Goal: Task Accomplishment & Management: Manage account settings

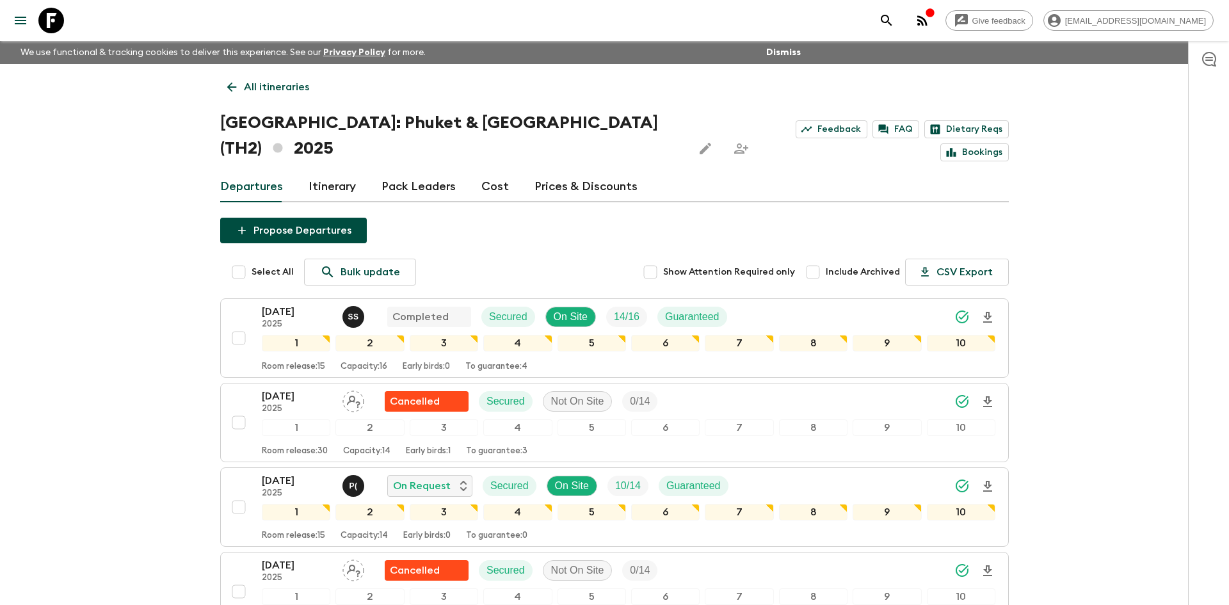
click at [270, 90] on p "All itineraries" at bounding box center [276, 86] width 65 height 15
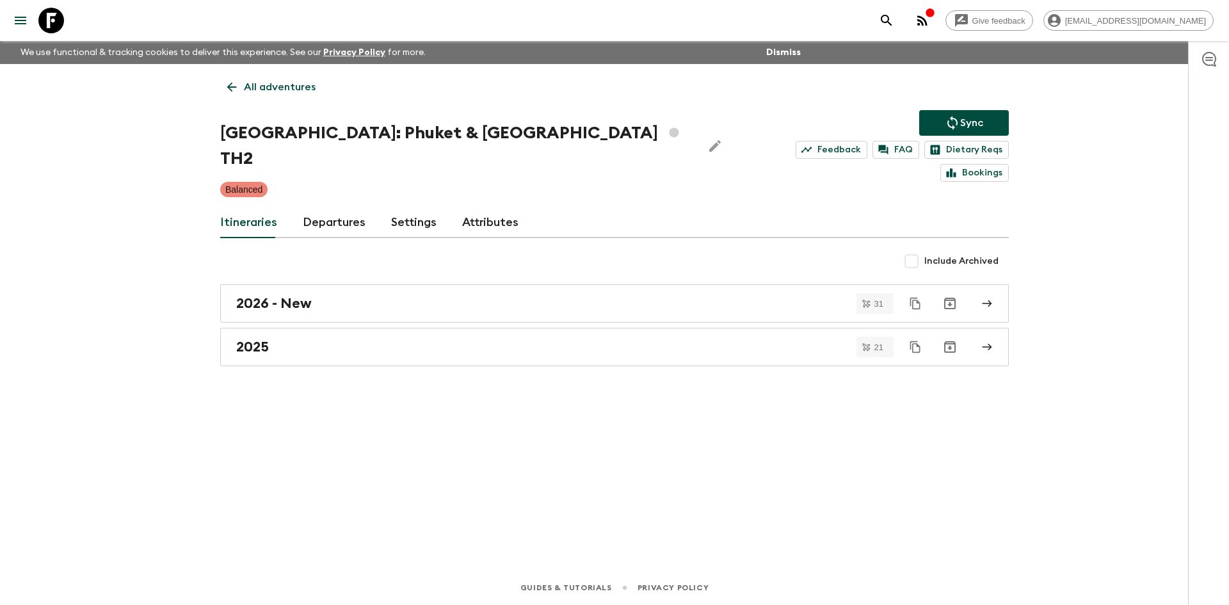
click at [270, 90] on p "All adventures" at bounding box center [280, 86] width 72 height 15
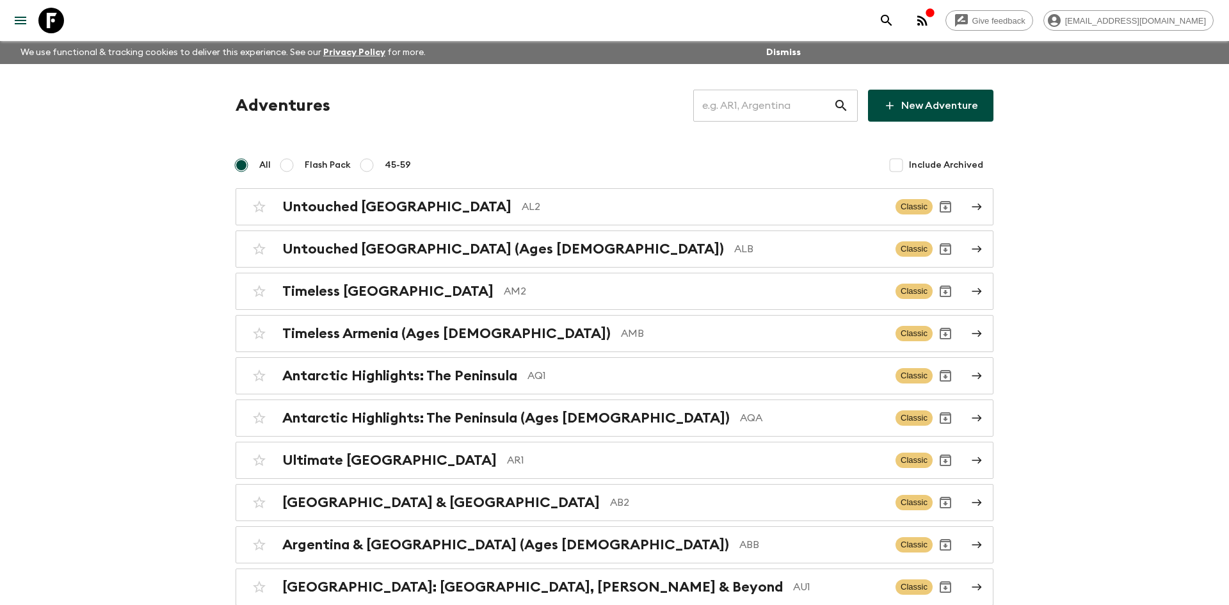
click at [734, 108] on input "text" at bounding box center [763, 106] width 140 height 36
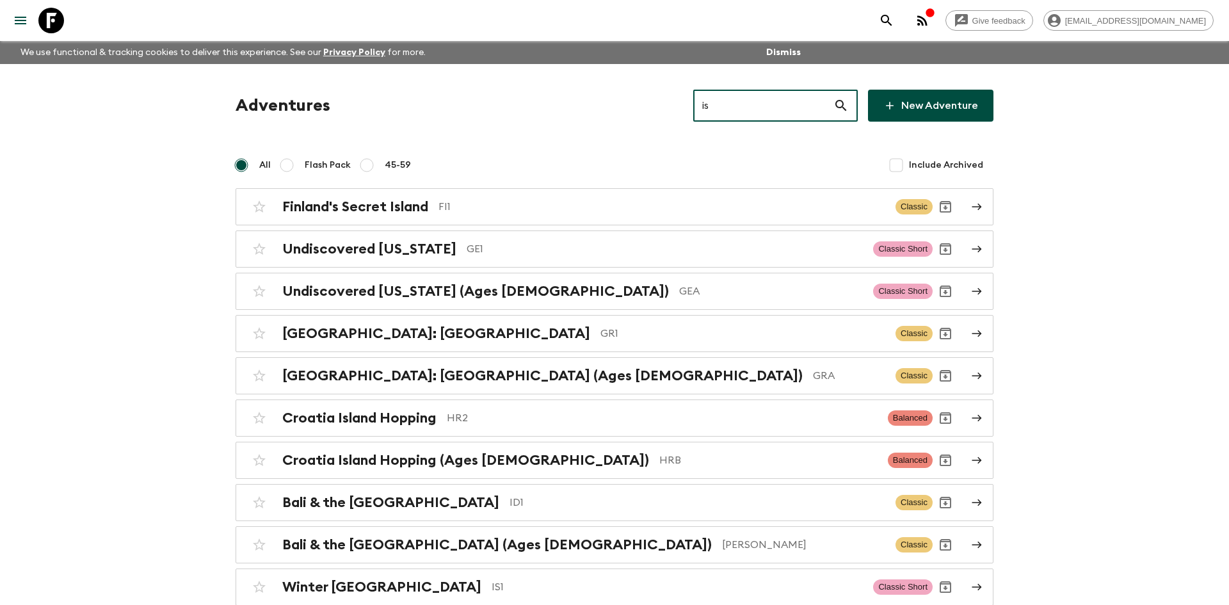
type input "is1"
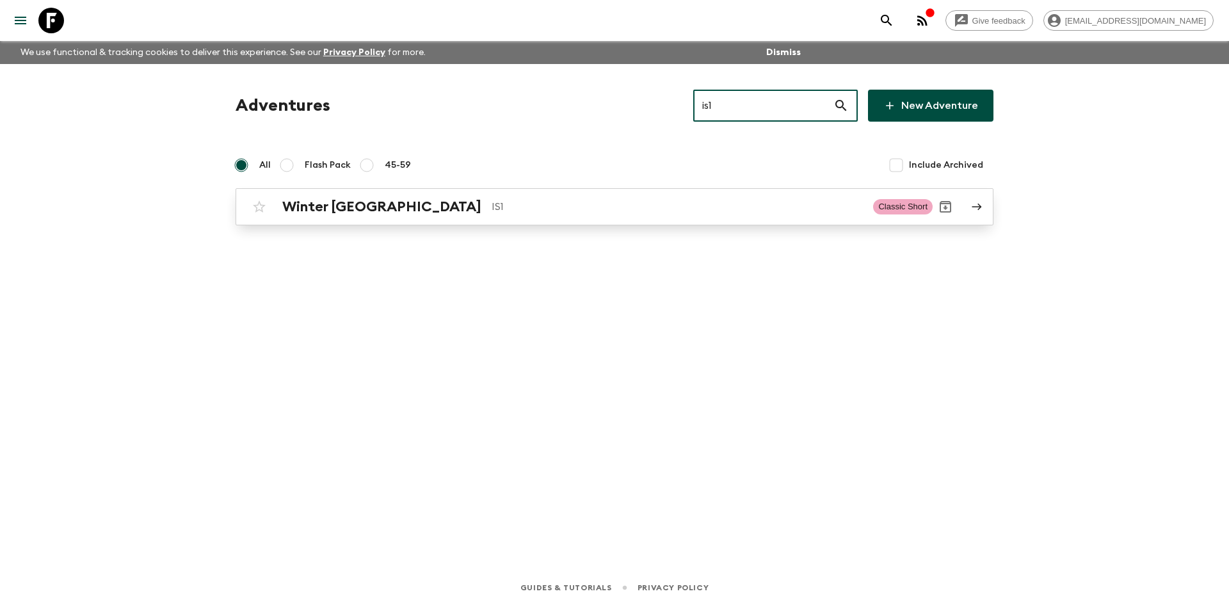
click at [384, 214] on div "Winter Iceland IS1" at bounding box center [572, 206] width 580 height 17
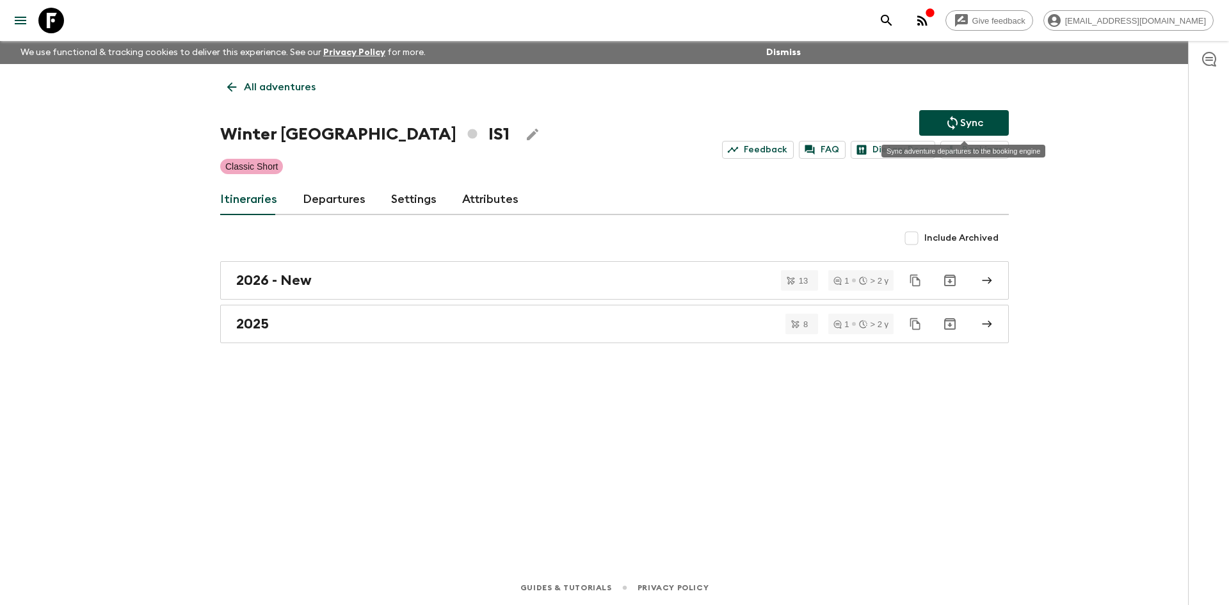
click at [968, 122] on p "Sync" at bounding box center [971, 122] width 23 height 15
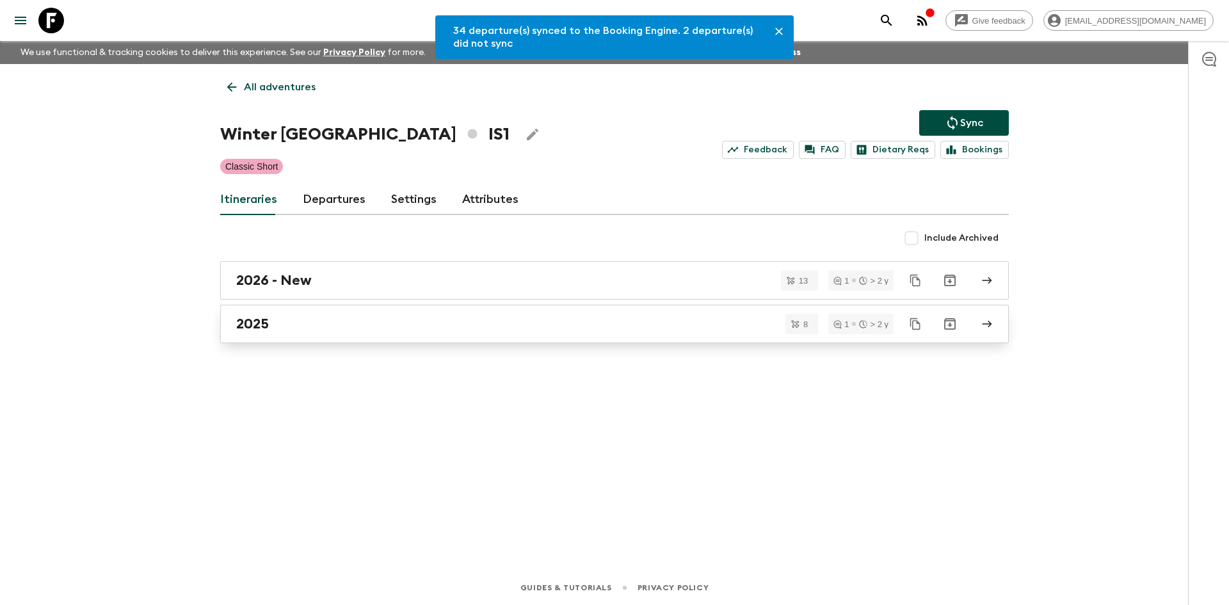
click at [346, 318] on div "2025" at bounding box center [602, 323] width 732 height 17
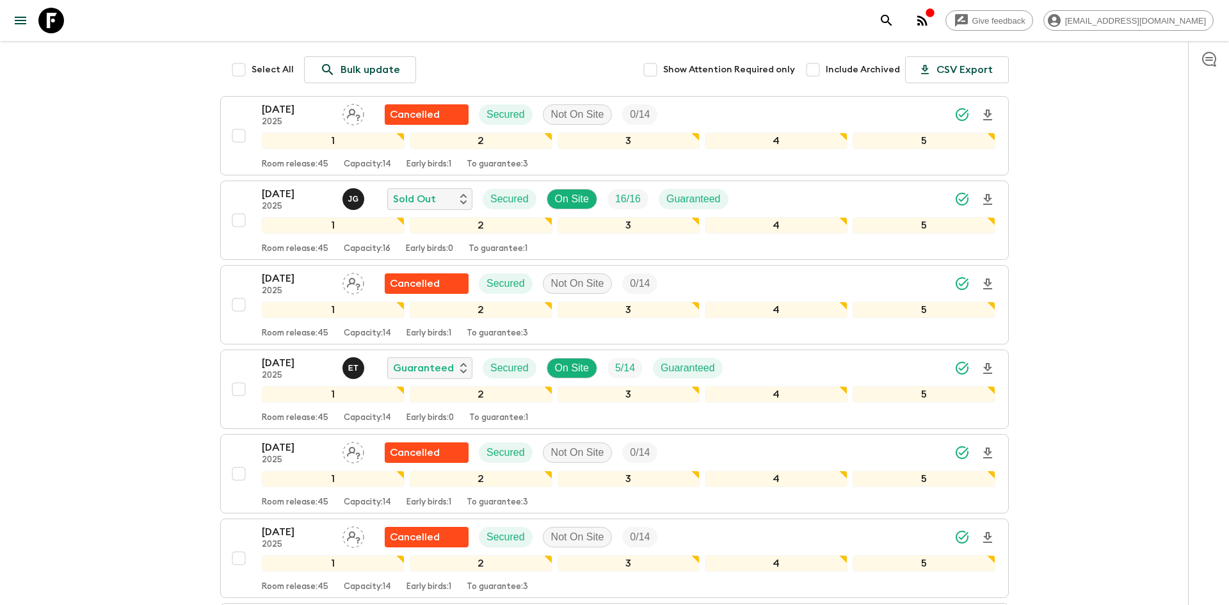
scroll to position [178, 0]
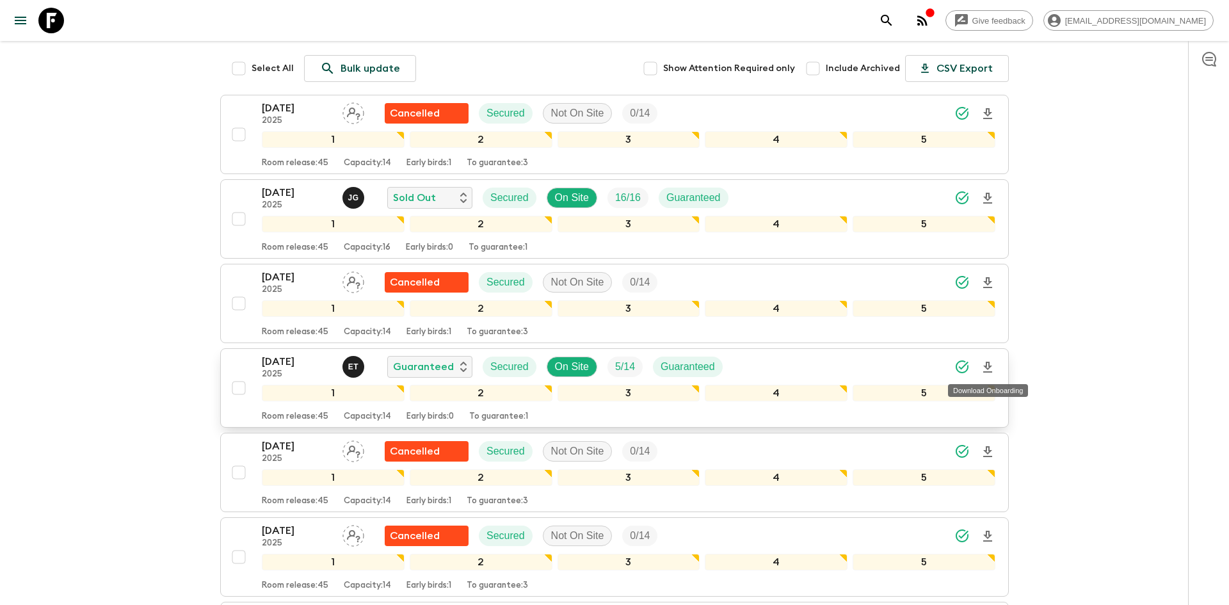
click at [989, 367] on icon "Download Onboarding" at bounding box center [987, 367] width 15 height 15
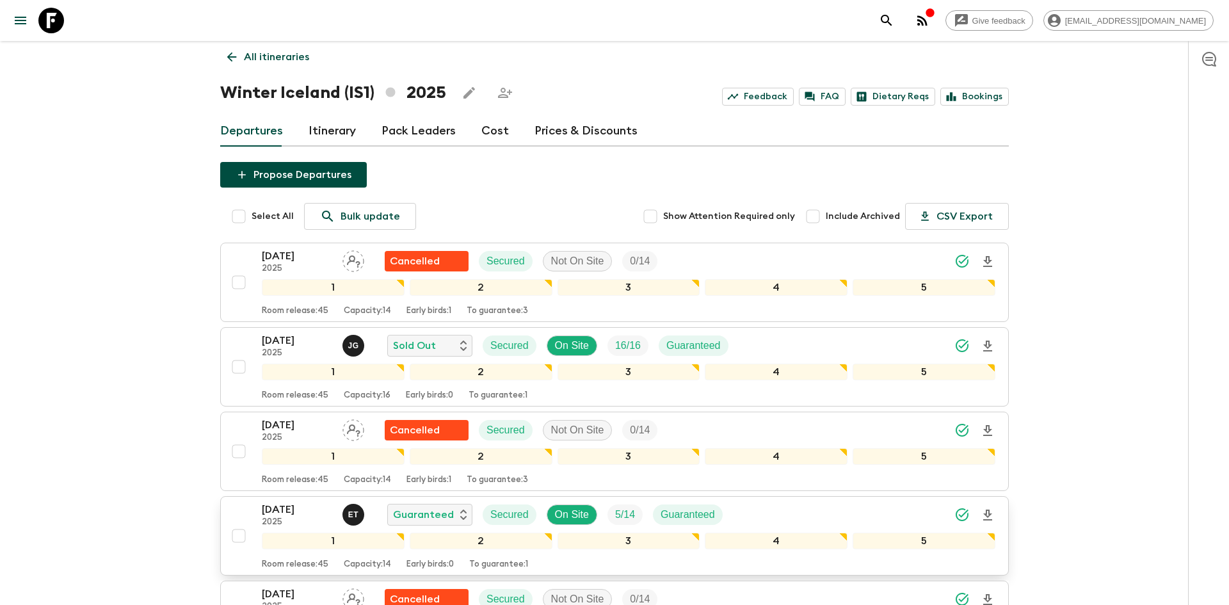
scroll to position [0, 0]
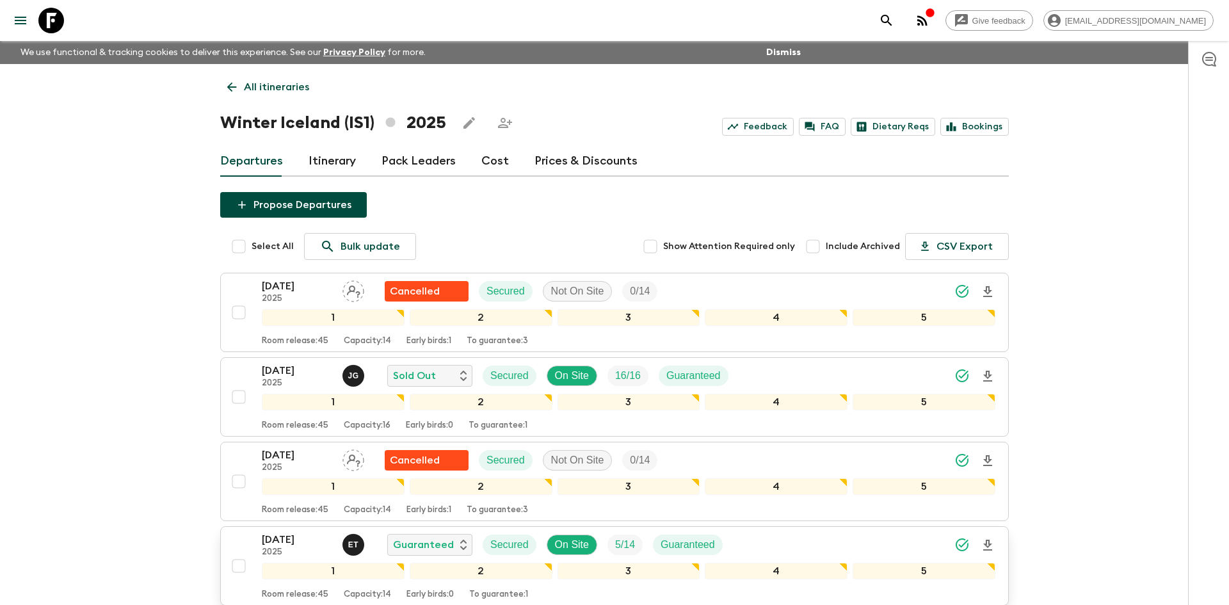
click at [296, 83] on p "All itineraries" at bounding box center [276, 86] width 65 height 15
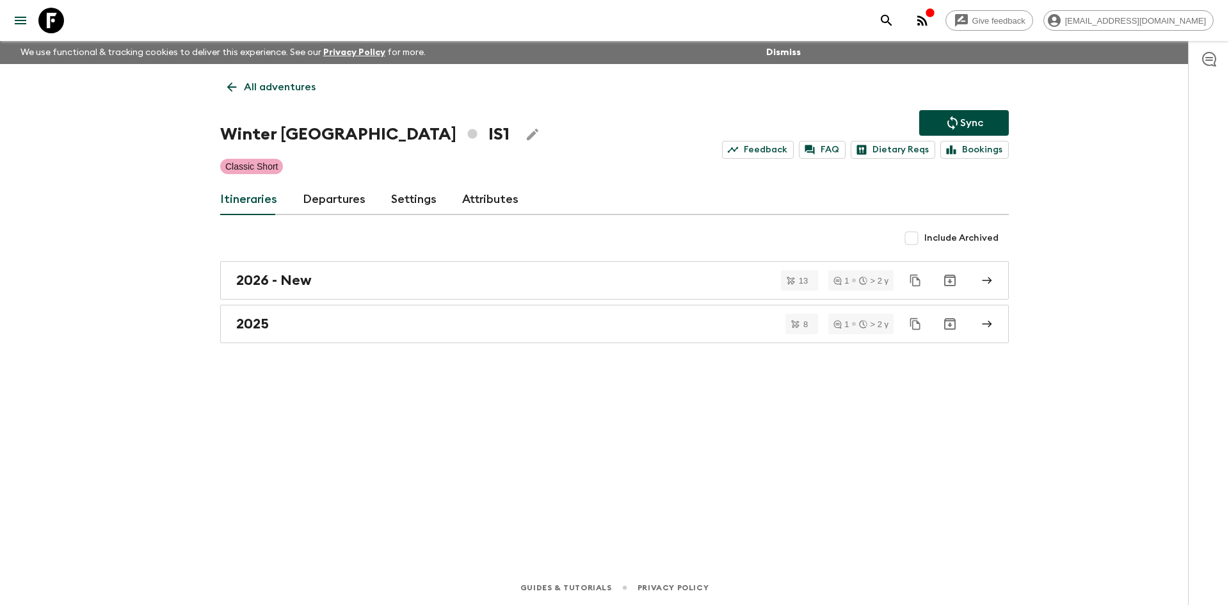
click at [296, 83] on p "All adventures" at bounding box center [280, 86] width 72 height 15
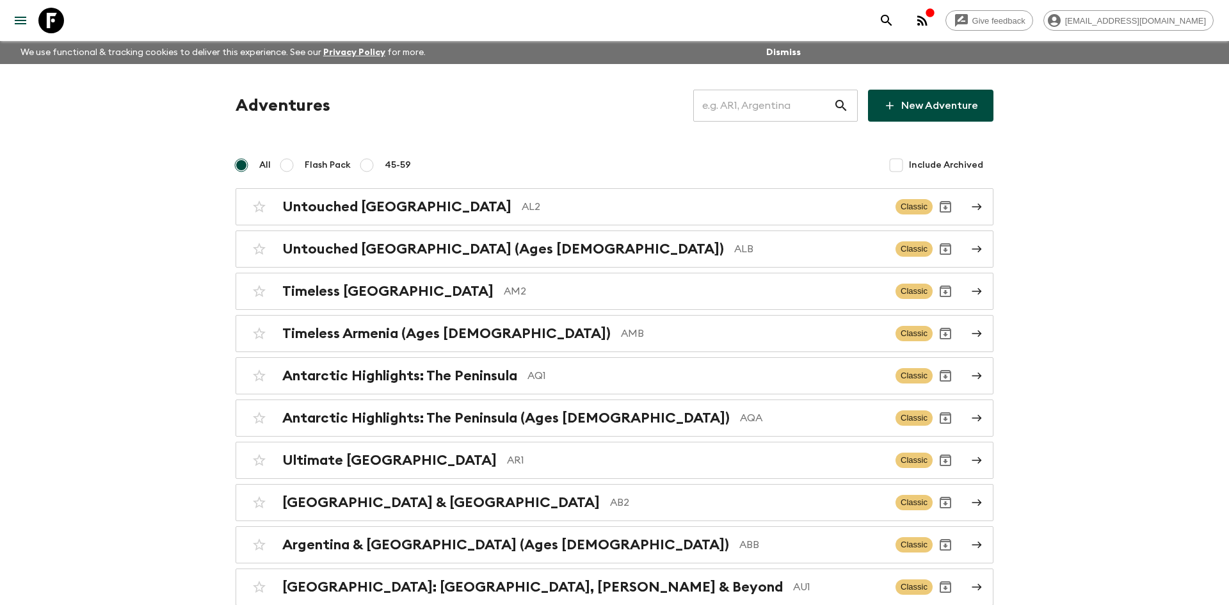
click at [776, 105] on input "text" at bounding box center [763, 106] width 140 height 36
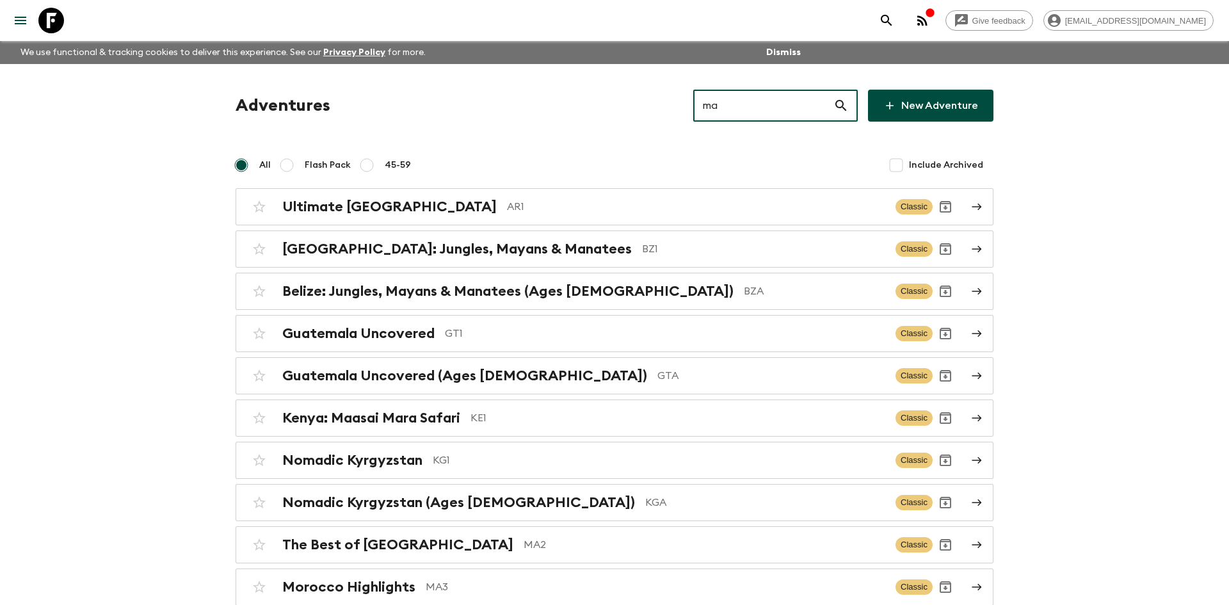
type input "ma2"
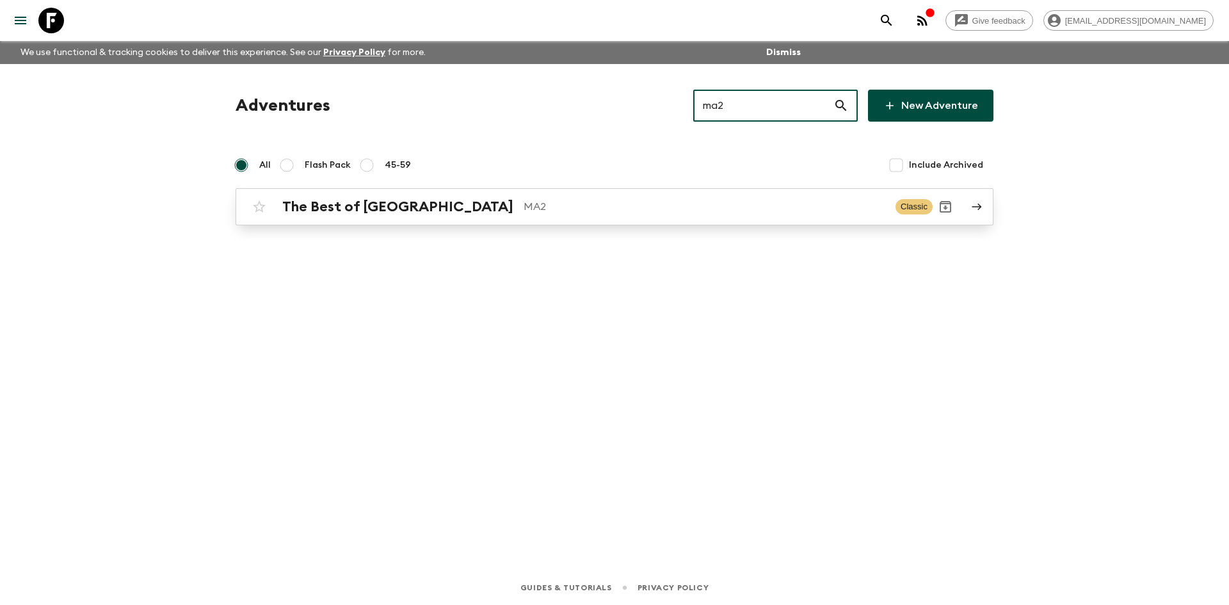
click at [465, 219] on div "The Best of Morocco MA2 Classic" at bounding box center [589, 207] width 686 height 26
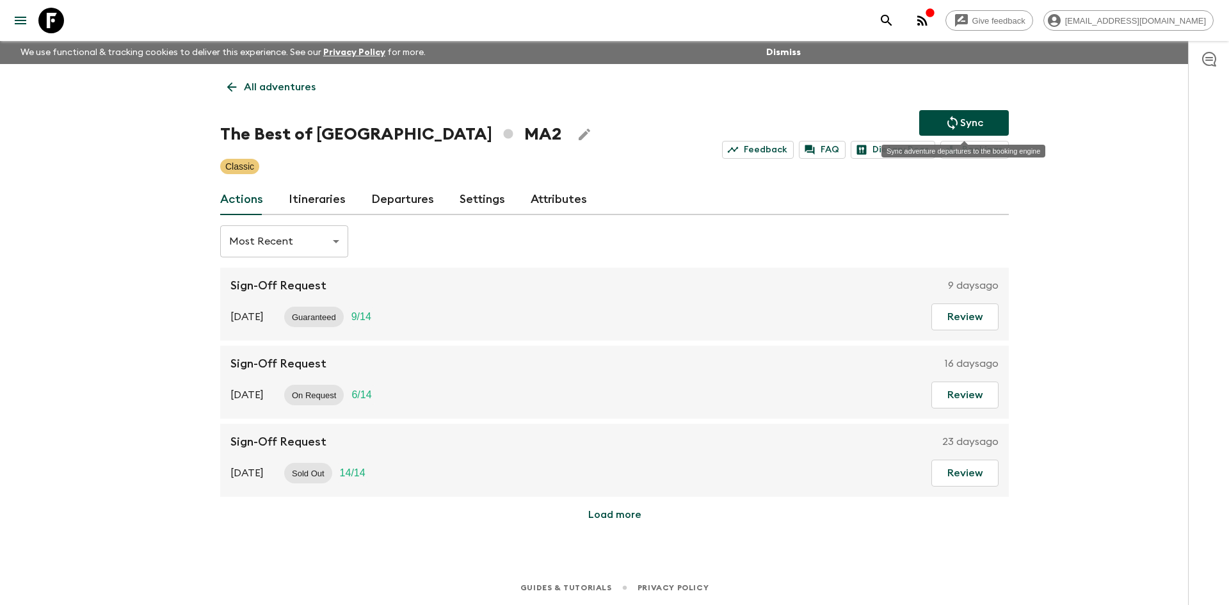
click at [982, 125] on p "Sync" at bounding box center [971, 122] width 23 height 15
click at [391, 198] on link "Departures" at bounding box center [402, 199] width 63 height 31
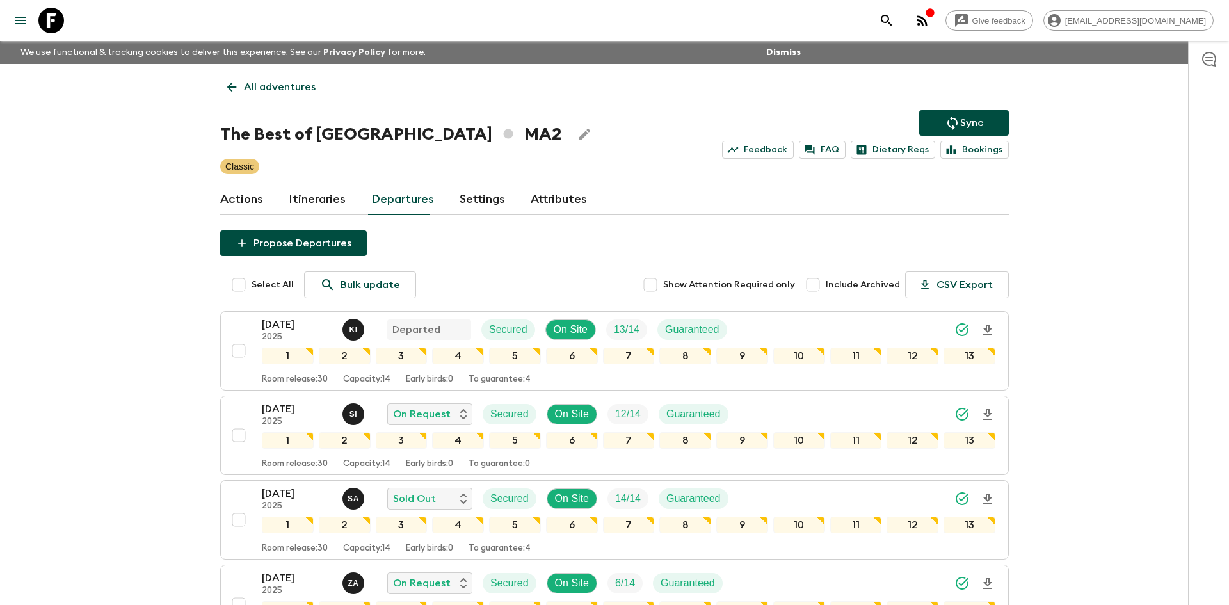
click at [281, 83] on p "All adventures" at bounding box center [280, 86] width 72 height 15
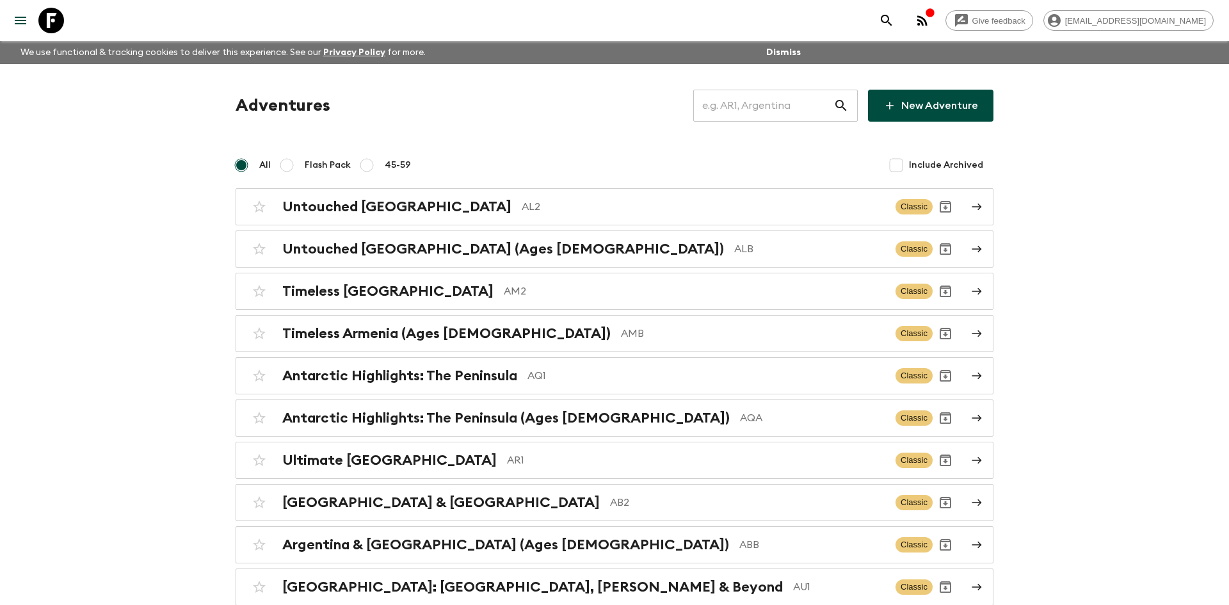
click at [737, 100] on input "text" at bounding box center [763, 106] width 140 height 36
type input "th2"
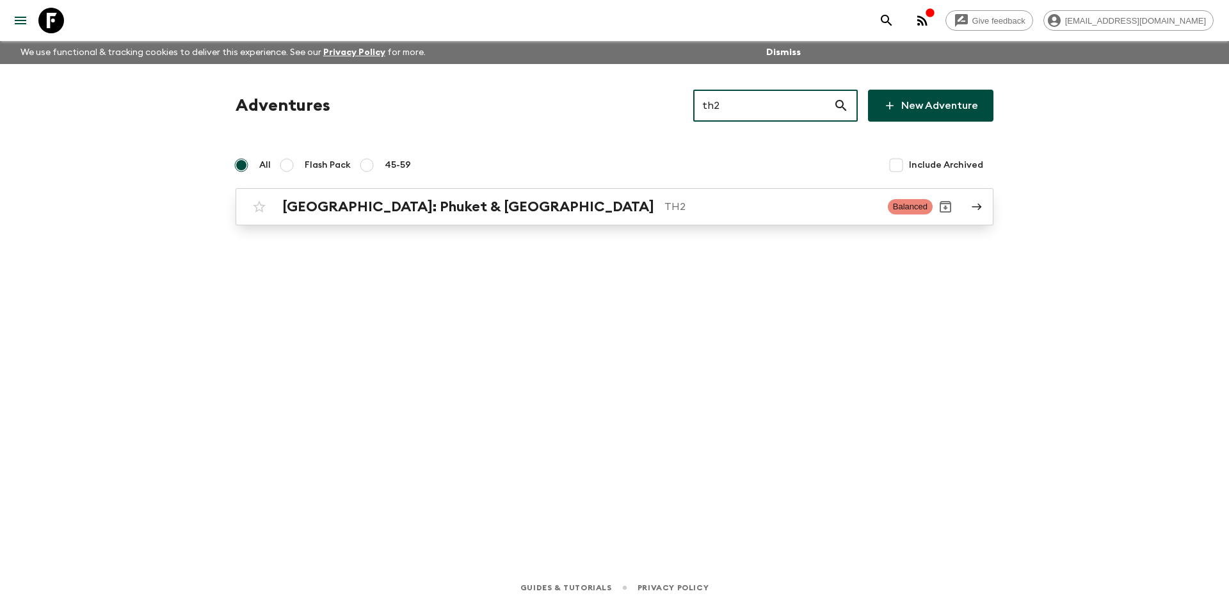
click at [522, 198] on div "[GEOGRAPHIC_DATA]: Phuket & Andaman Coast TH2" at bounding box center [579, 206] width 595 height 17
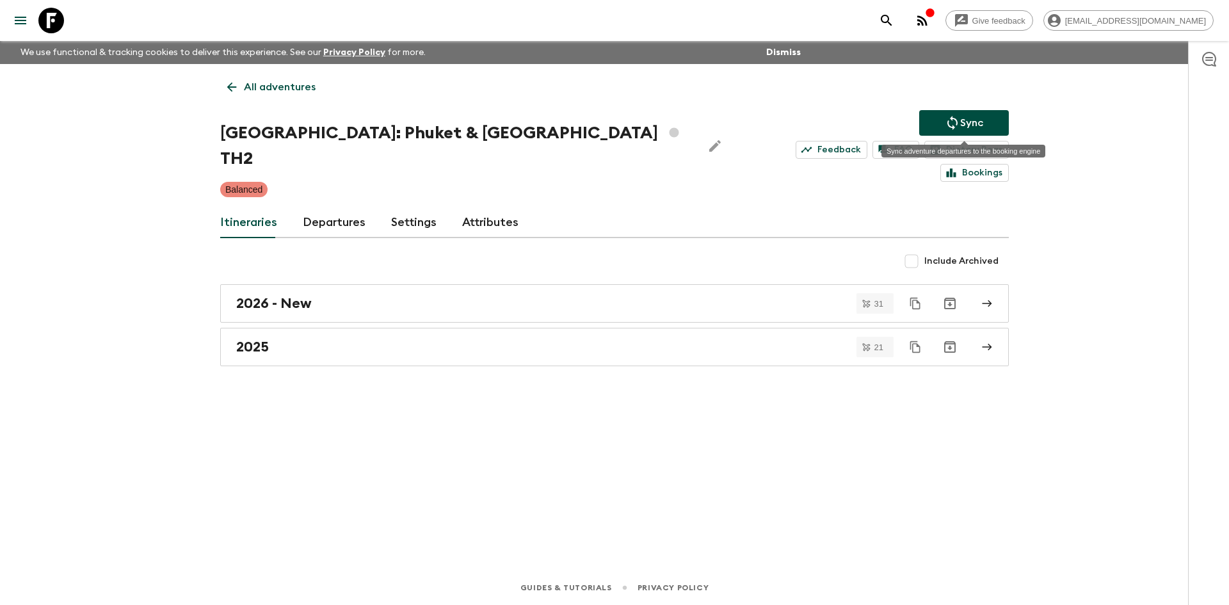
click at [961, 125] on p "Sync" at bounding box center [971, 122] width 23 height 15
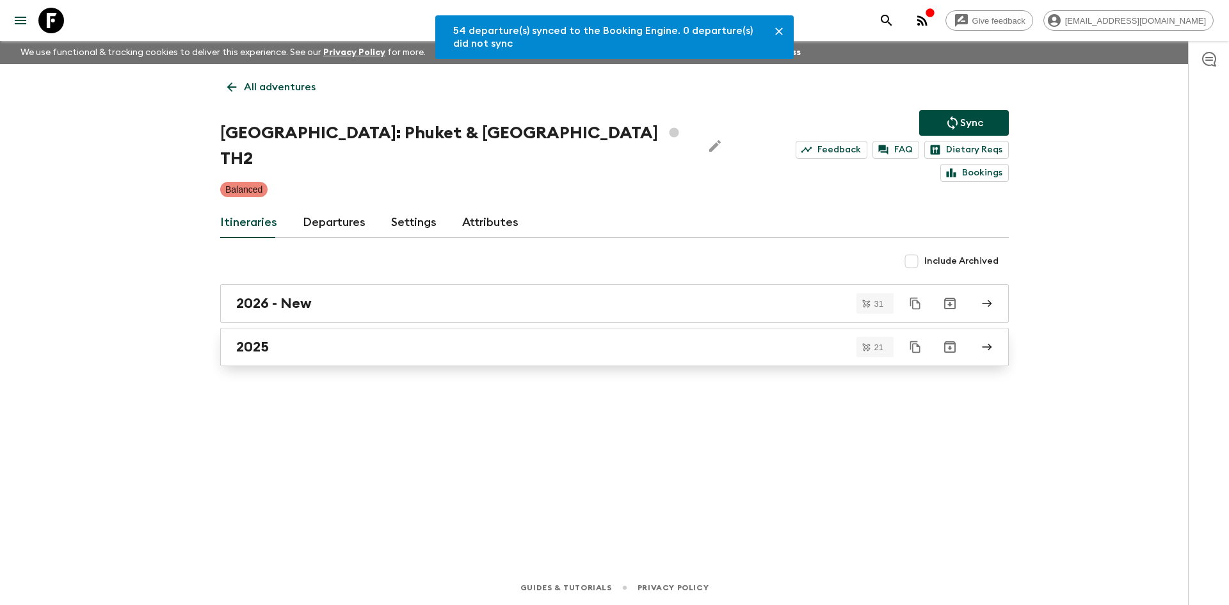
click at [418, 334] on link "2025" at bounding box center [614, 347] width 788 height 38
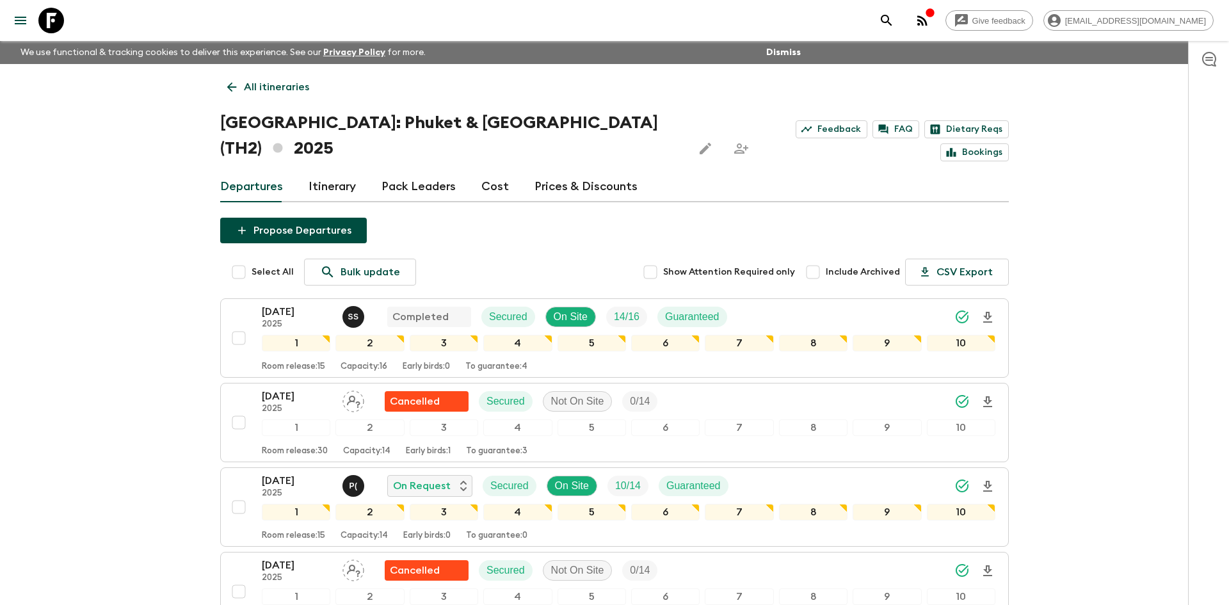
click at [279, 83] on p "All itineraries" at bounding box center [276, 86] width 65 height 15
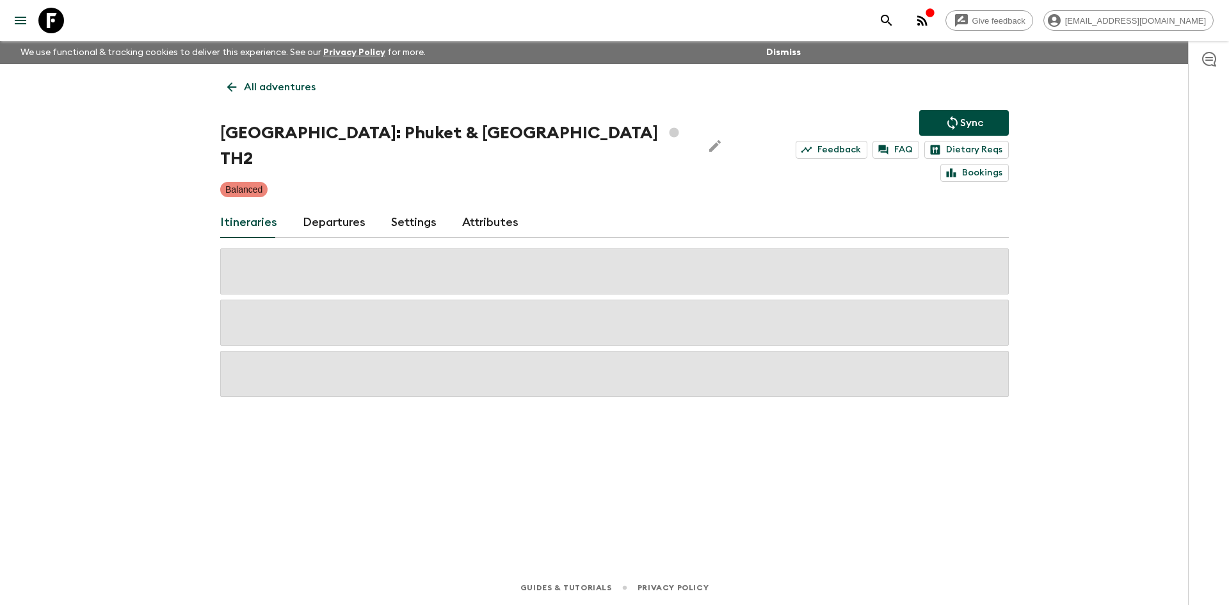
click at [279, 83] on p "All adventures" at bounding box center [280, 86] width 72 height 15
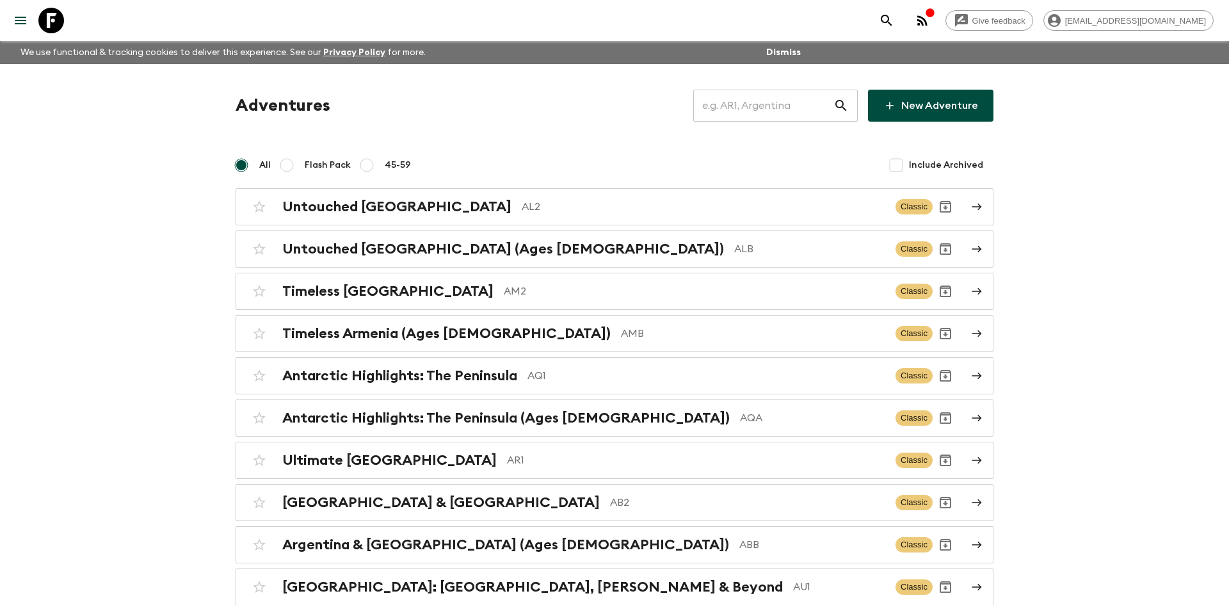
click at [756, 108] on input "text" at bounding box center [763, 106] width 140 height 36
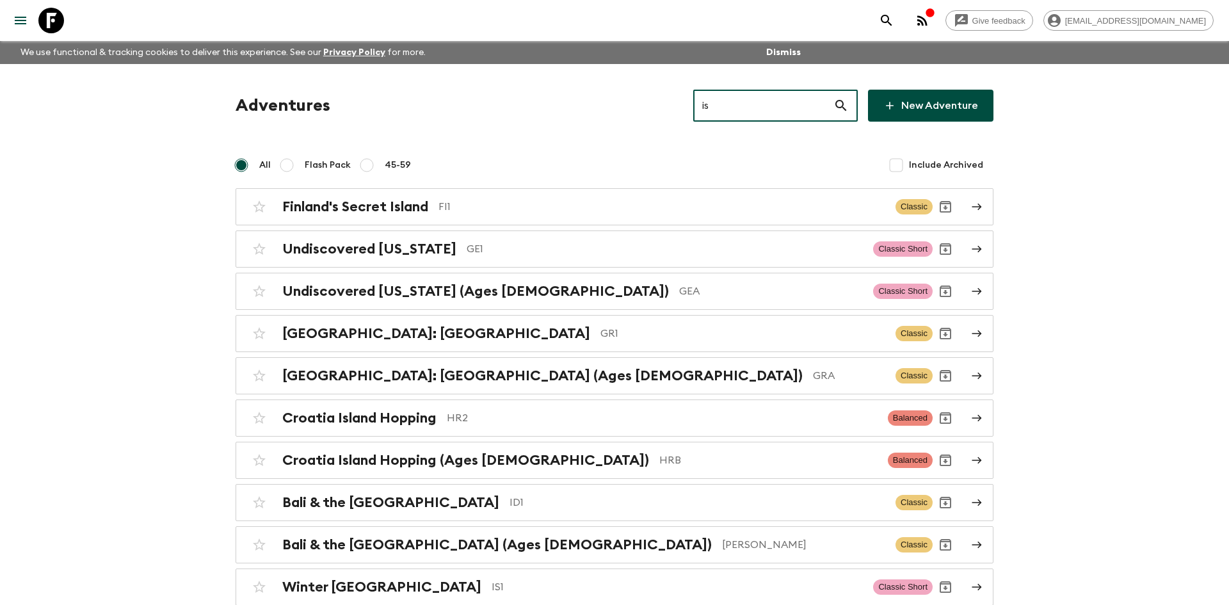
type input "is1"
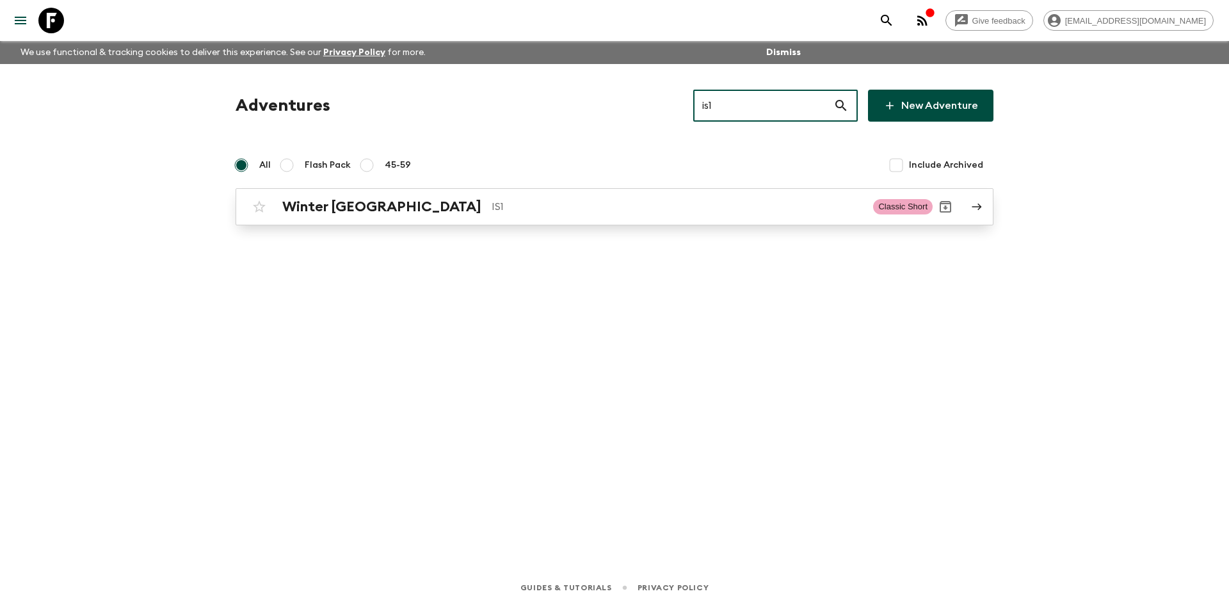
click at [497, 207] on p "IS1" at bounding box center [676, 206] width 371 height 15
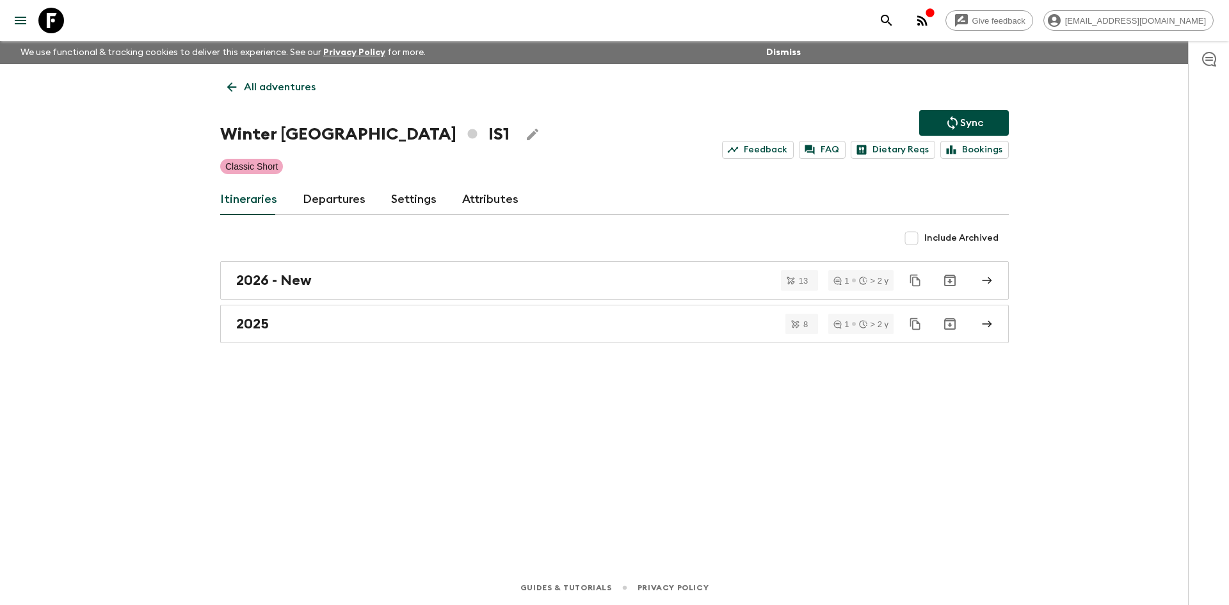
click at [965, 127] on p "Sync" at bounding box center [971, 122] width 23 height 15
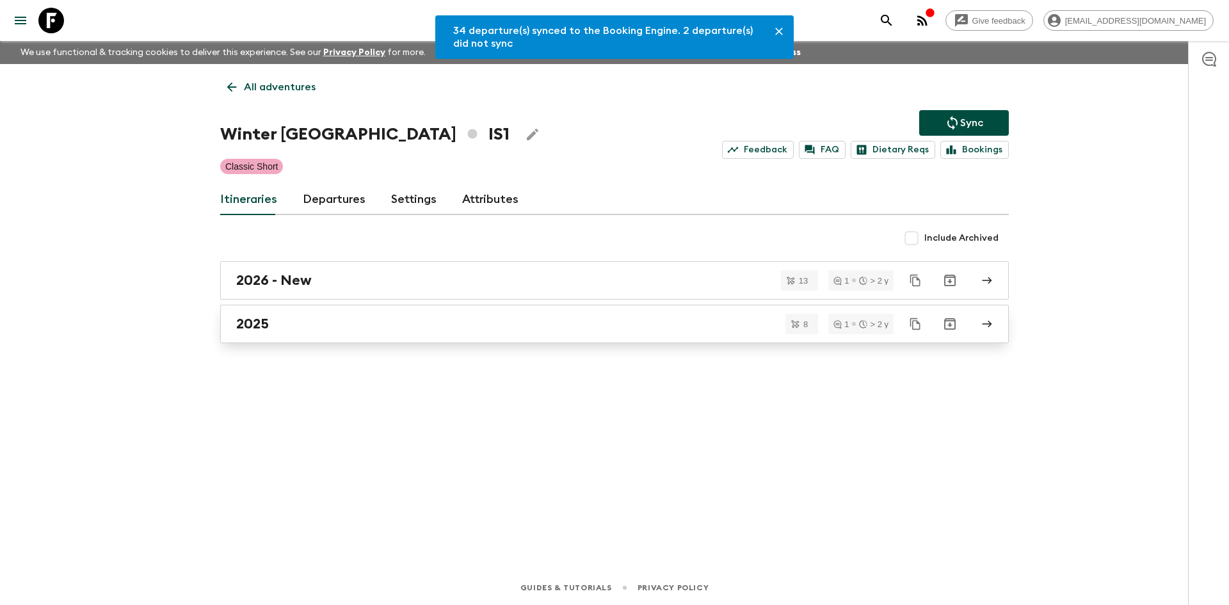
click at [294, 323] on div "2025" at bounding box center [602, 323] width 732 height 17
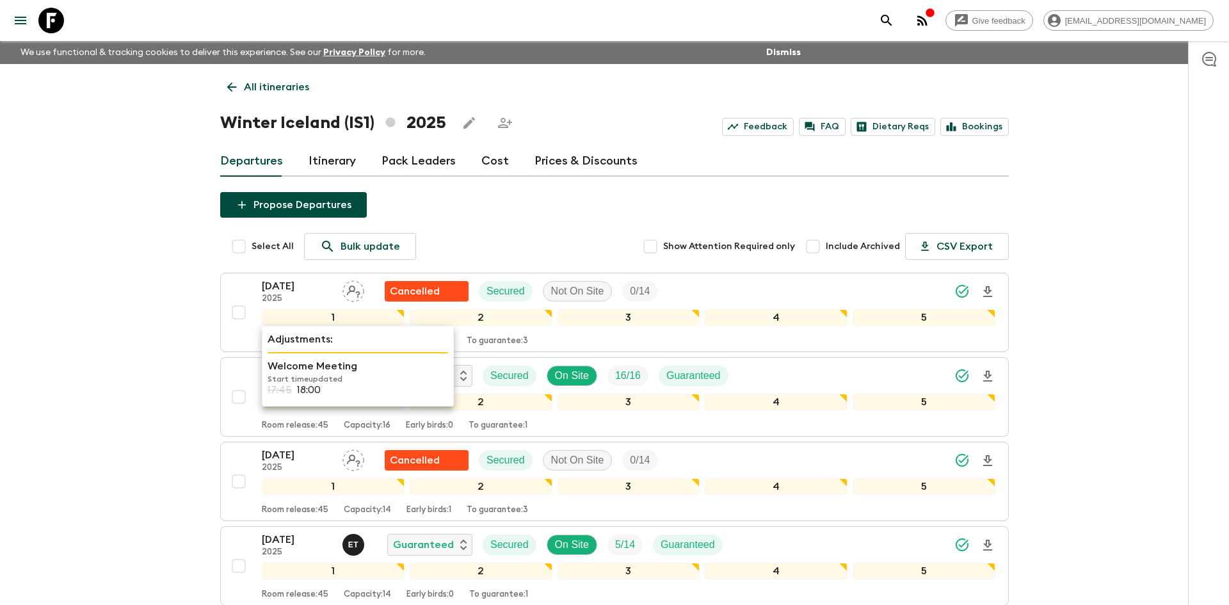
click at [294, 323] on div "1" at bounding box center [333, 317] width 143 height 17
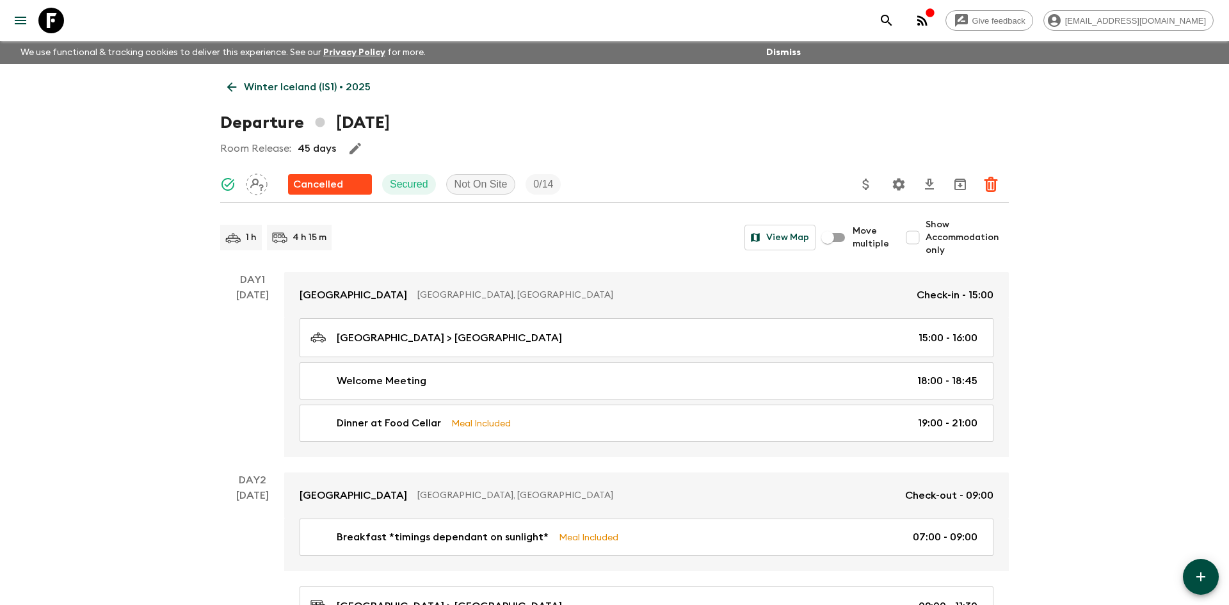
click at [269, 95] on link "Winter Iceland (IS1) • 2025" at bounding box center [298, 87] width 157 height 26
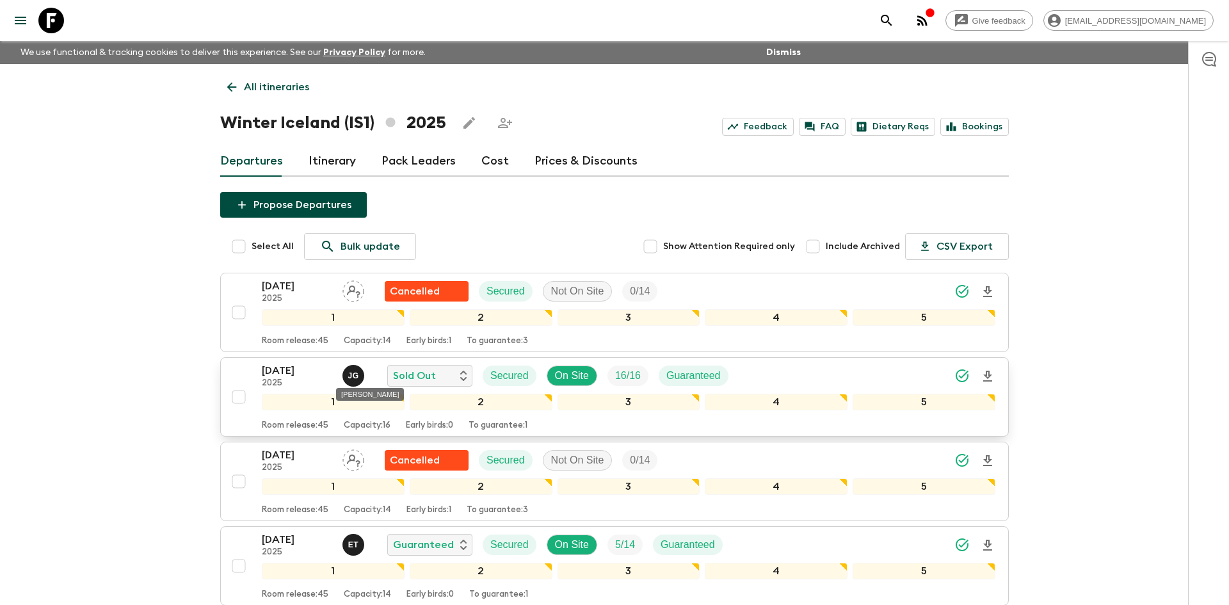
click at [351, 371] on p "[PERSON_NAME]" at bounding box center [352, 375] width 11 height 10
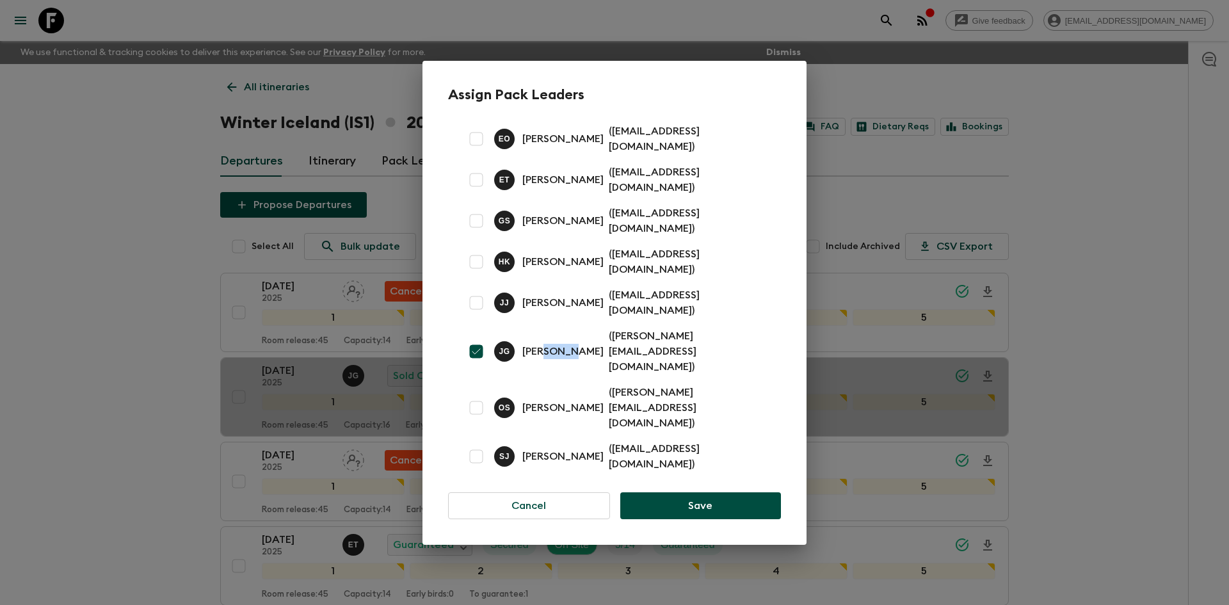
drag, startPoint x: 545, startPoint y: 351, endPoint x: 562, endPoint y: 351, distance: 17.9
click at [562, 351] on div "[PERSON_NAME] [PERSON_NAME] ( [PERSON_NAME][EMAIL_ADDRESS][DOMAIN_NAME] )" at bounding box center [629, 351] width 271 height 46
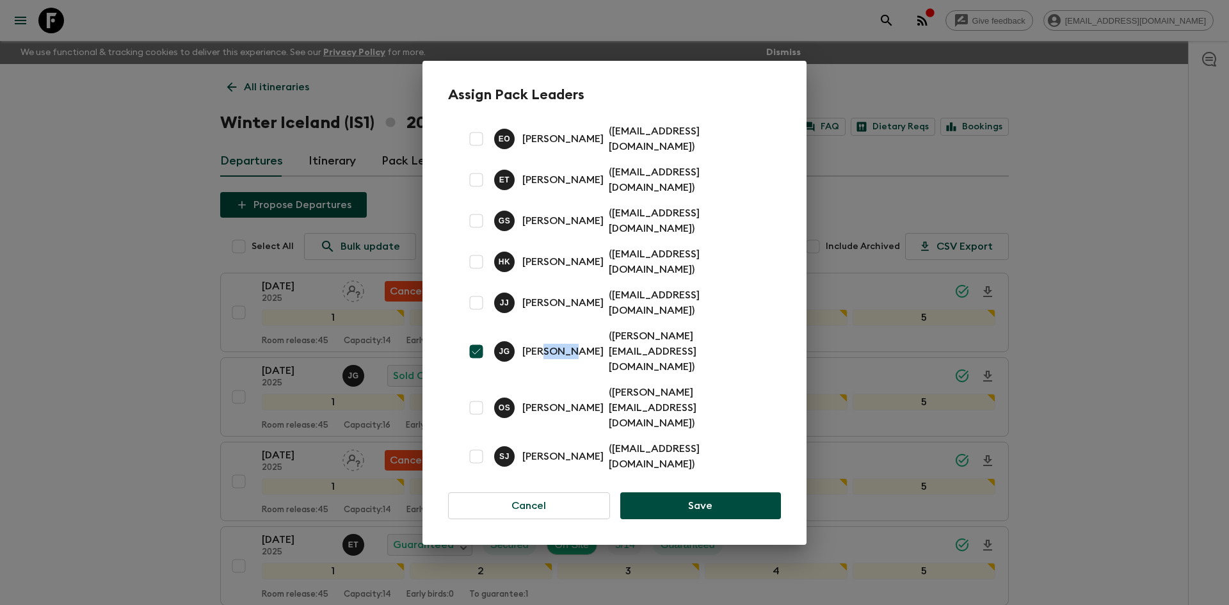
copy p "Gísli"
click at [132, 112] on div "Assign Pack Leaders E O [PERSON_NAME] ( [PERSON_NAME][EMAIL_ADDRESS][DOMAIN_NAM…" at bounding box center [614, 302] width 1229 height 605
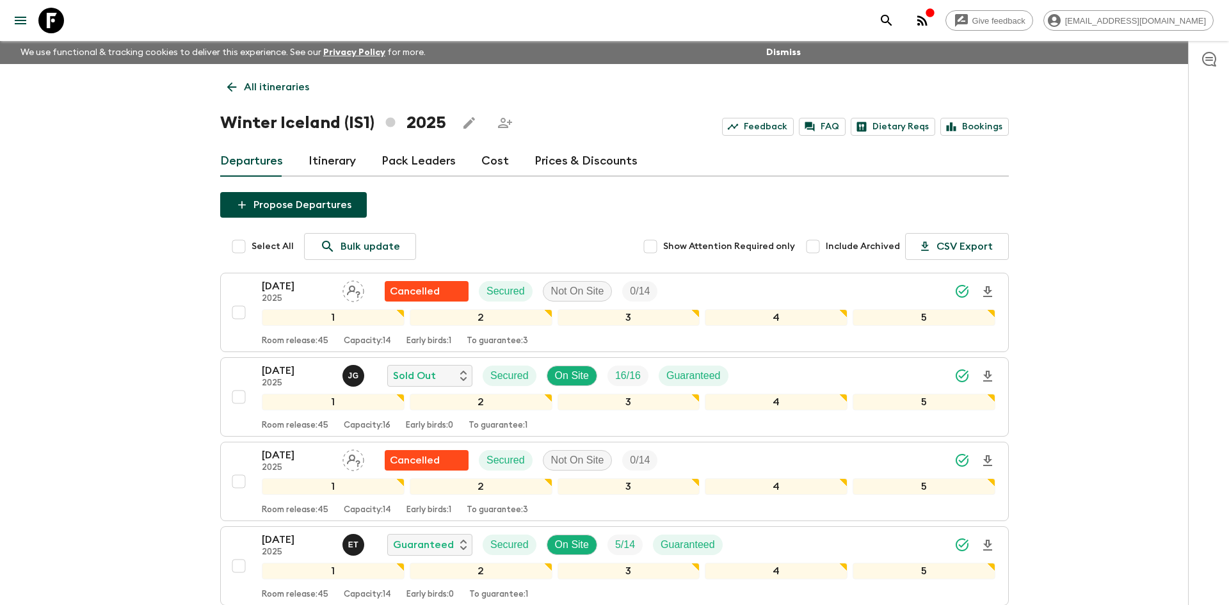
click at [297, 81] on p "All itineraries" at bounding box center [276, 86] width 65 height 15
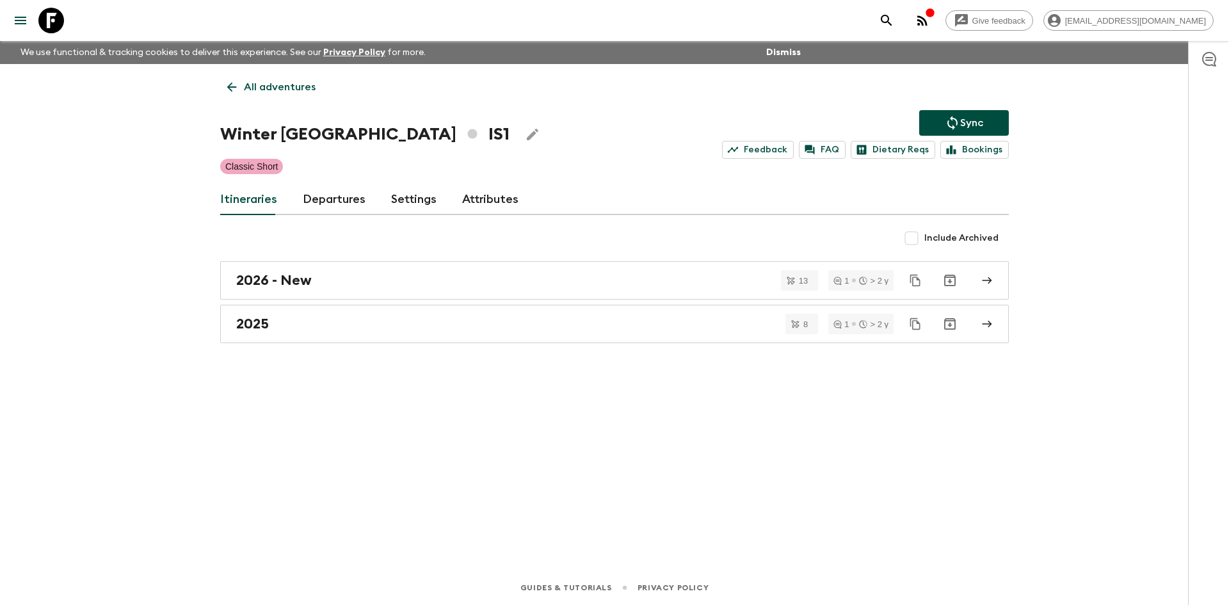
click at [297, 81] on p "All adventures" at bounding box center [280, 86] width 72 height 15
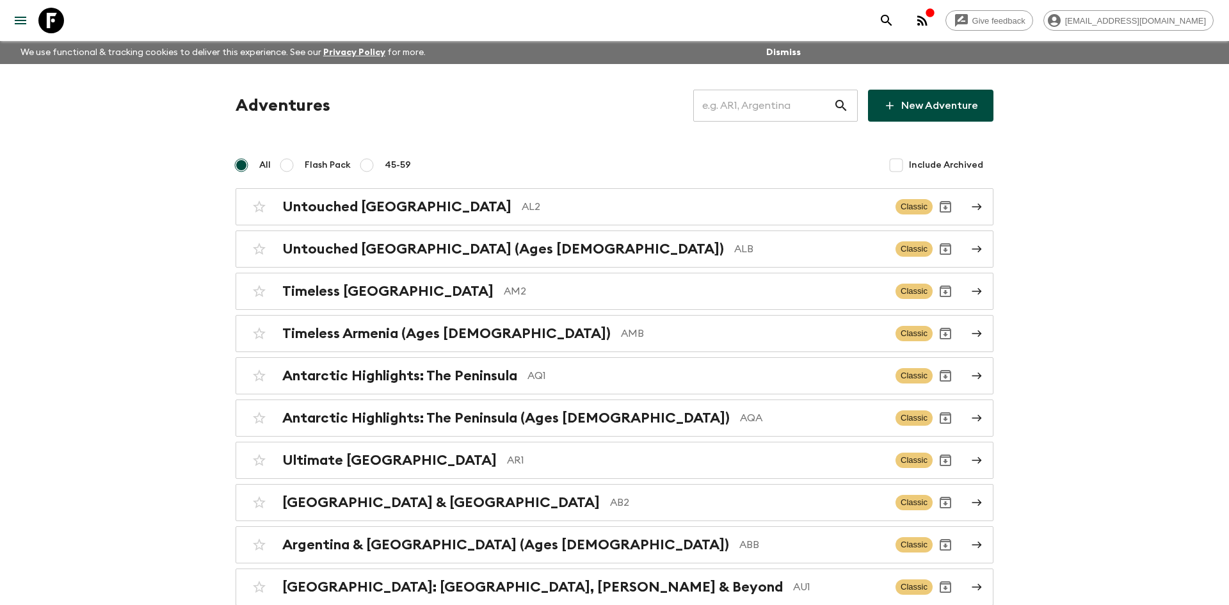
click at [781, 117] on input "text" at bounding box center [763, 106] width 140 height 36
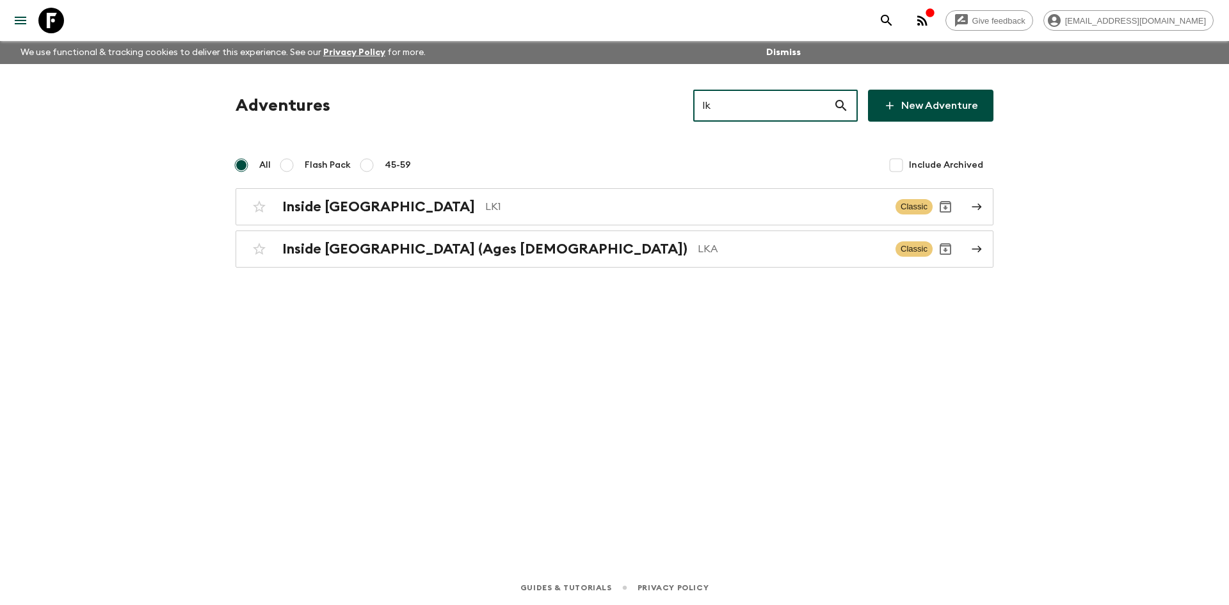
type input "lk1"
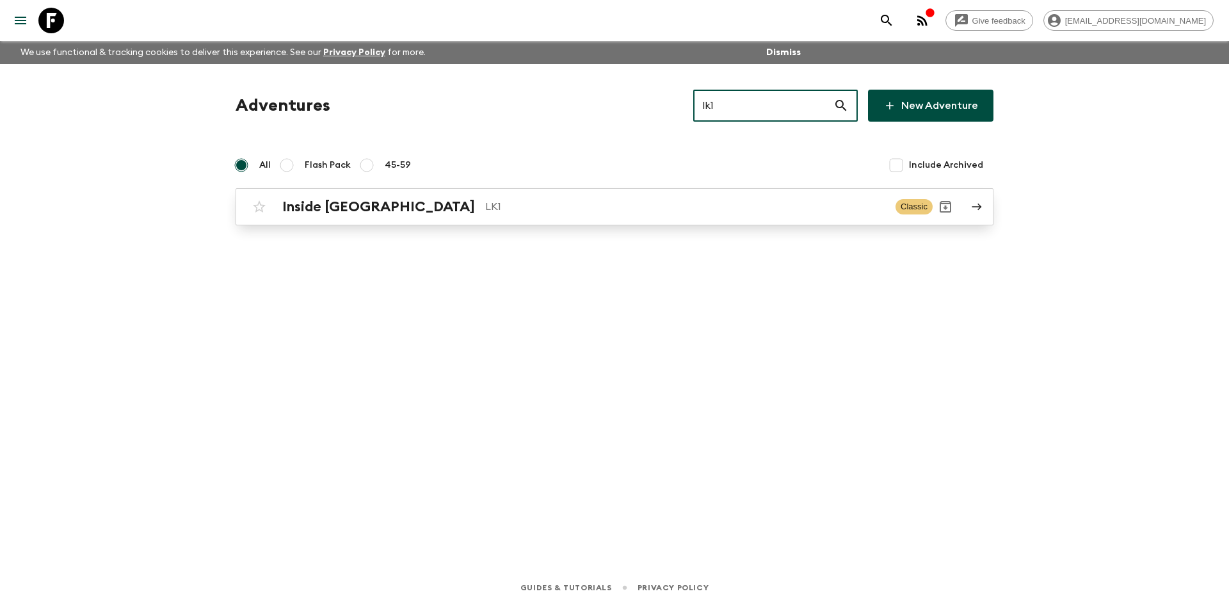
click at [685, 194] on div "Inside [GEOGRAPHIC_DATA] LK1 Classic" at bounding box center [589, 207] width 686 height 26
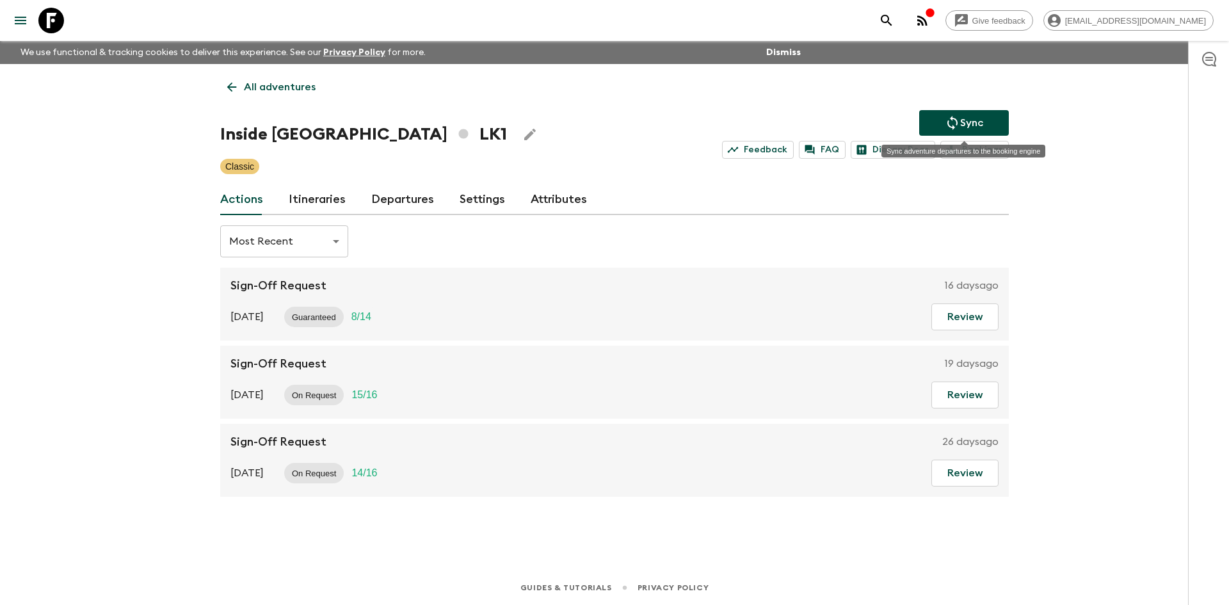
click at [955, 127] on icon "Sync adventure departures to the booking engine" at bounding box center [951, 122] width 15 height 15
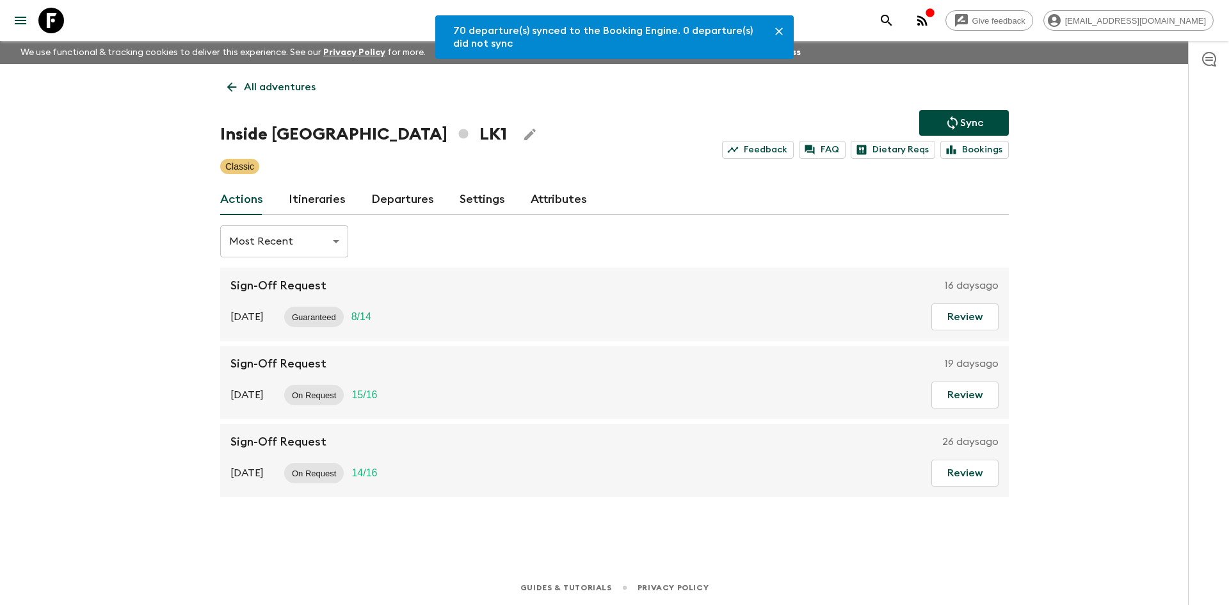
click at [401, 207] on link "Departures" at bounding box center [402, 199] width 63 height 31
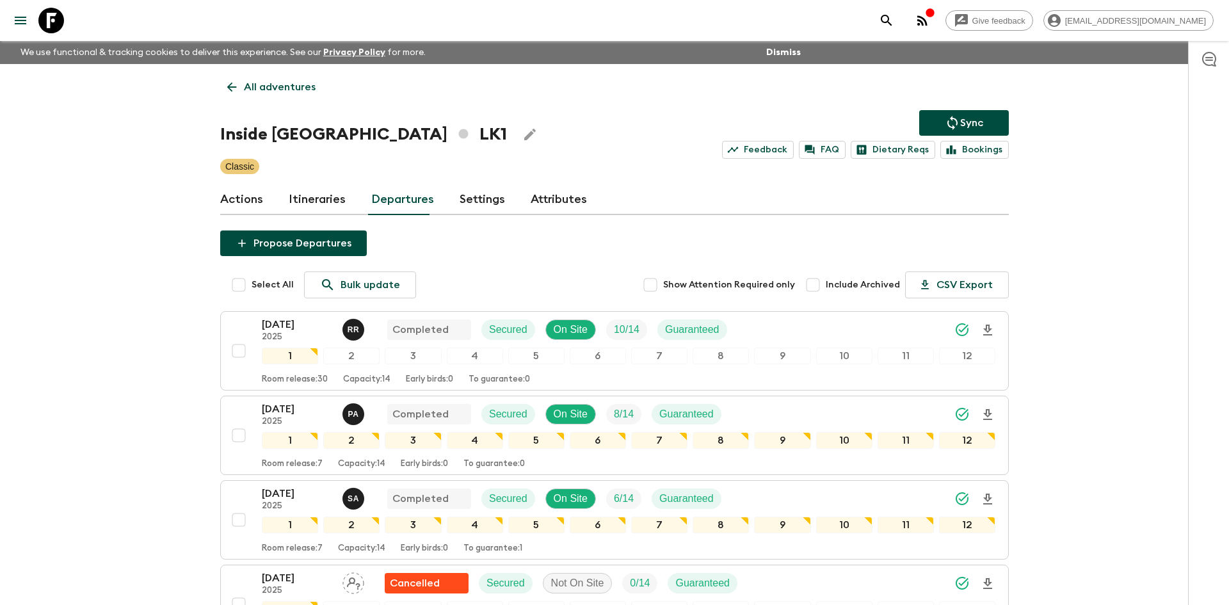
click at [315, 81] on link "All adventures" at bounding box center [271, 87] width 102 height 26
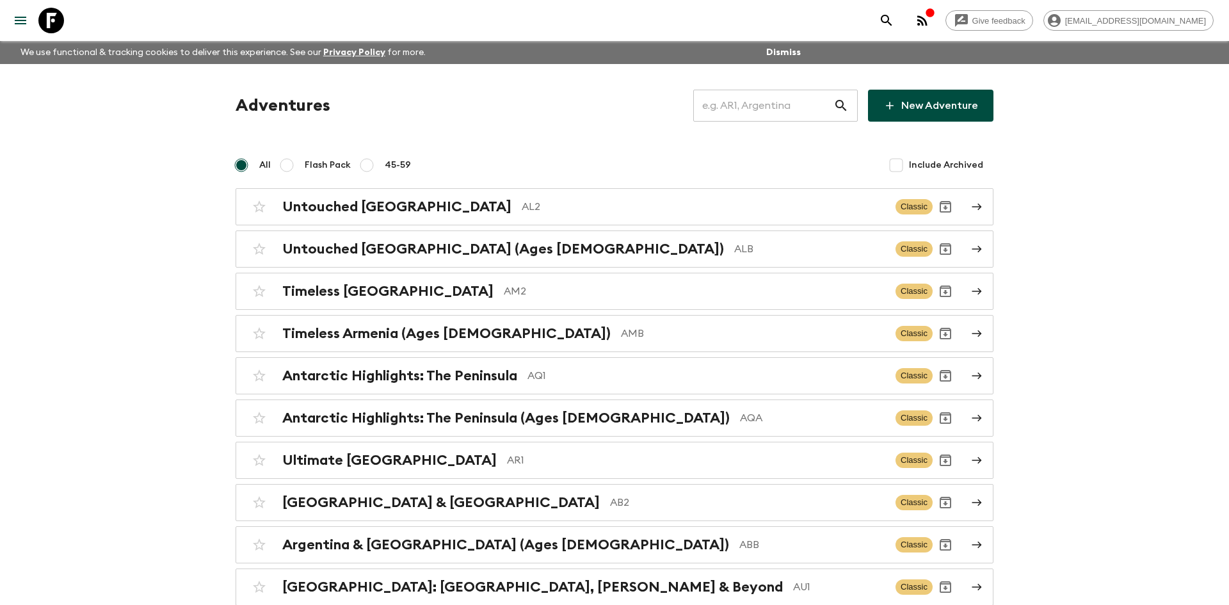
click at [733, 113] on input "text" at bounding box center [763, 106] width 140 height 36
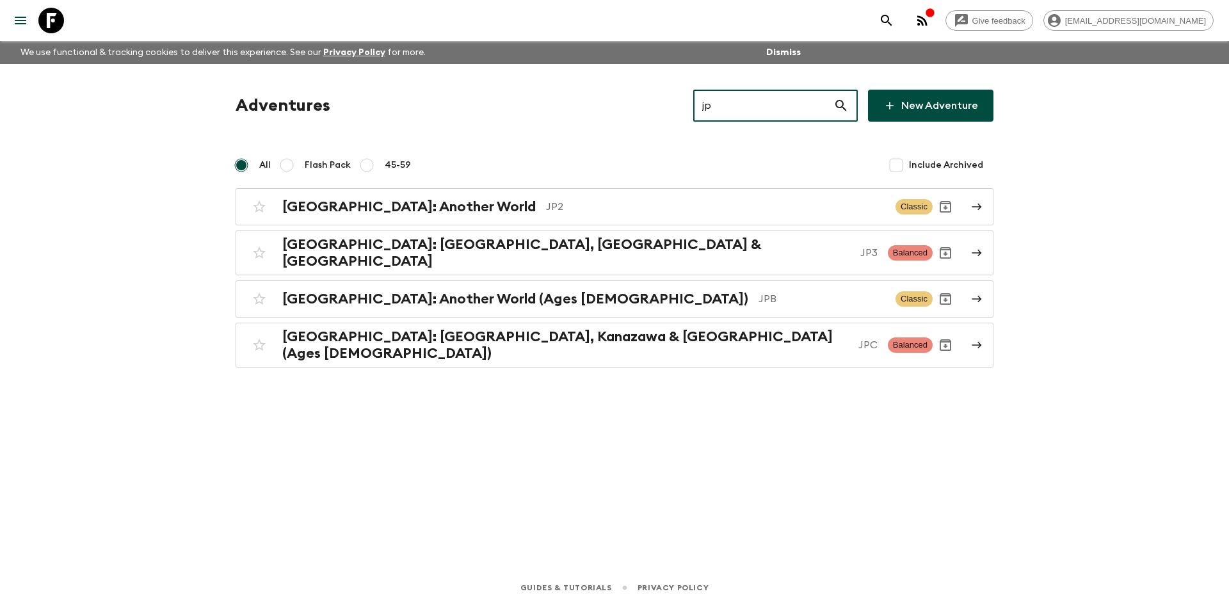
type input "jpb"
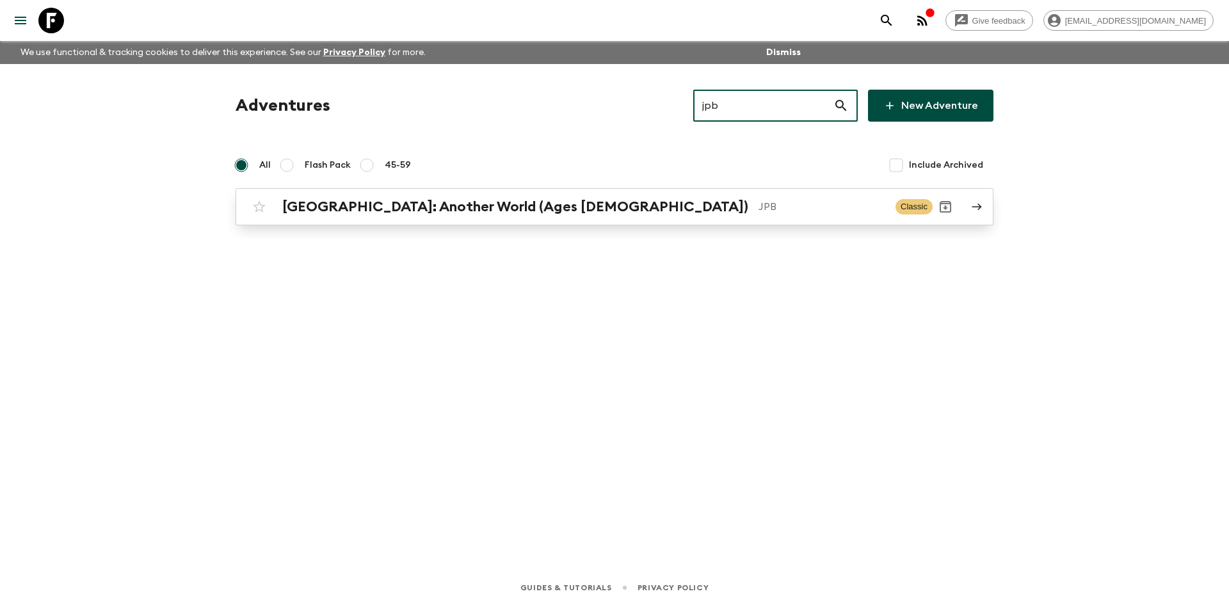
click at [449, 221] on link "[GEOGRAPHIC_DATA]: Another World (Ages [DEMOGRAPHIC_DATA]) JPB Classic" at bounding box center [614, 206] width 758 height 37
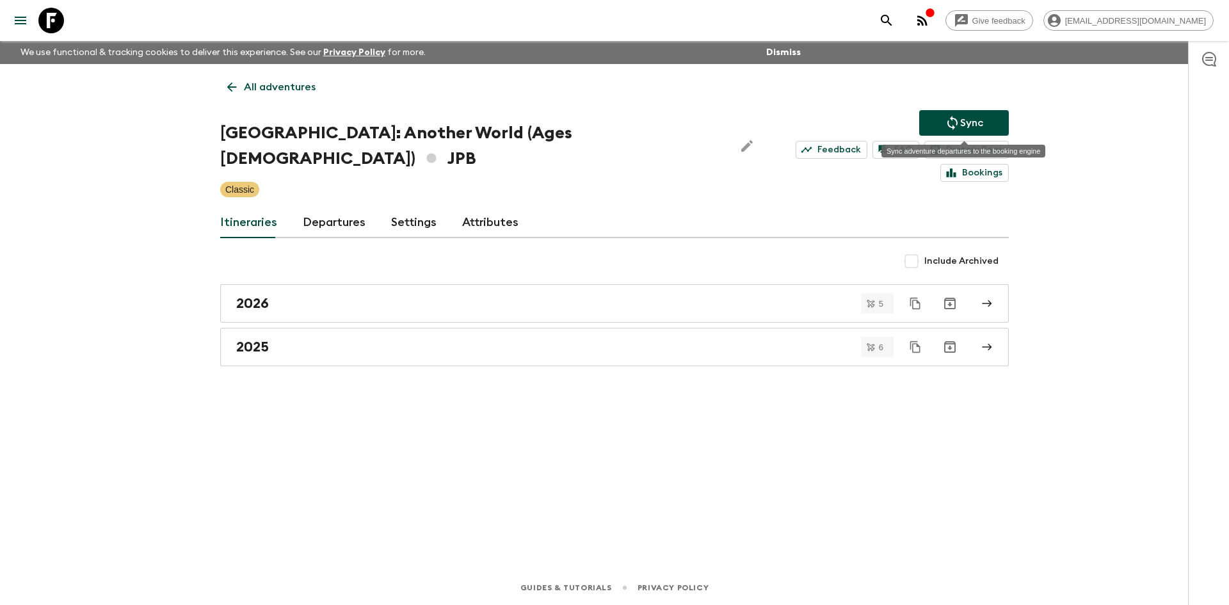
click at [957, 118] on icon "Sync adventure departures to the booking engine" at bounding box center [951, 122] width 15 height 15
click at [305, 91] on p "All adventures" at bounding box center [280, 86] width 72 height 15
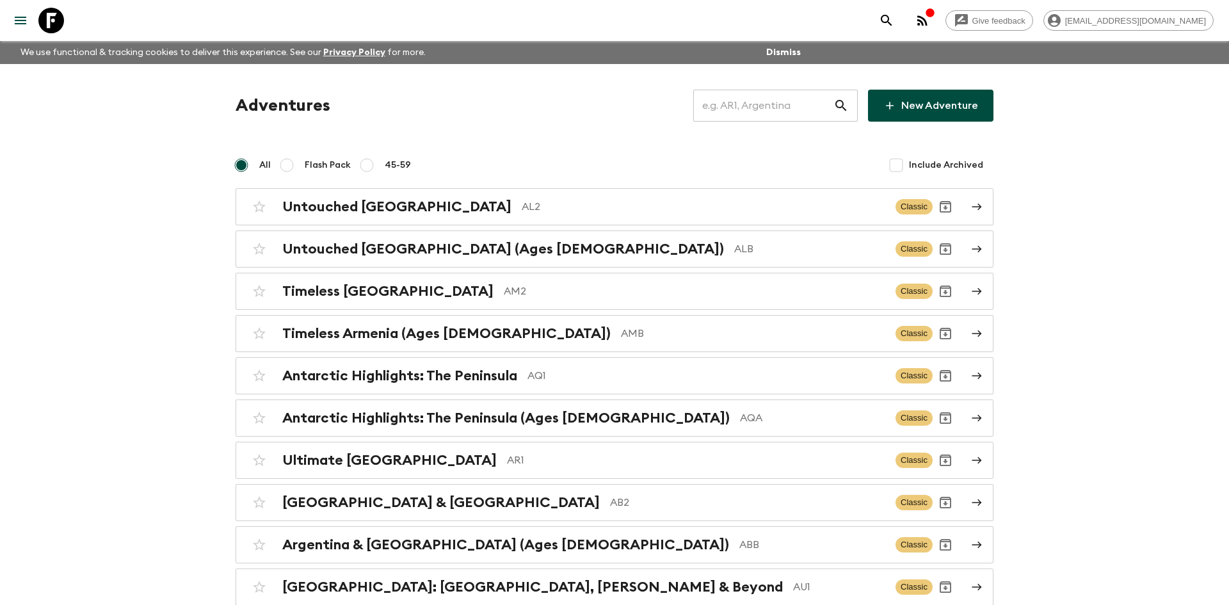
click at [729, 116] on input "text" at bounding box center [763, 106] width 140 height 36
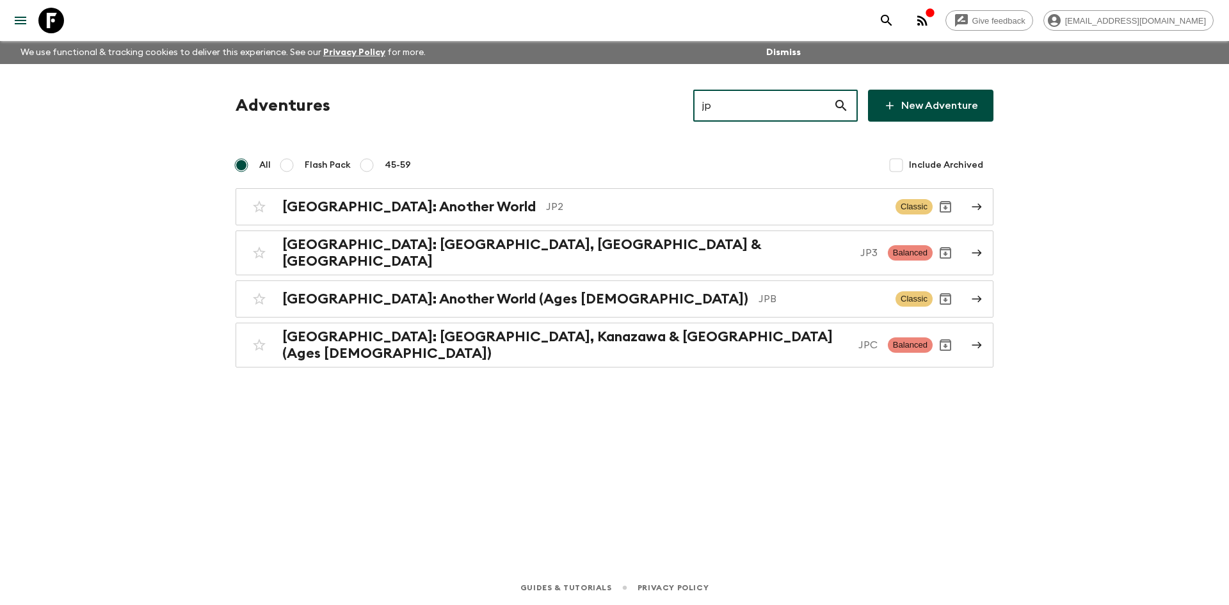
type input "jp2"
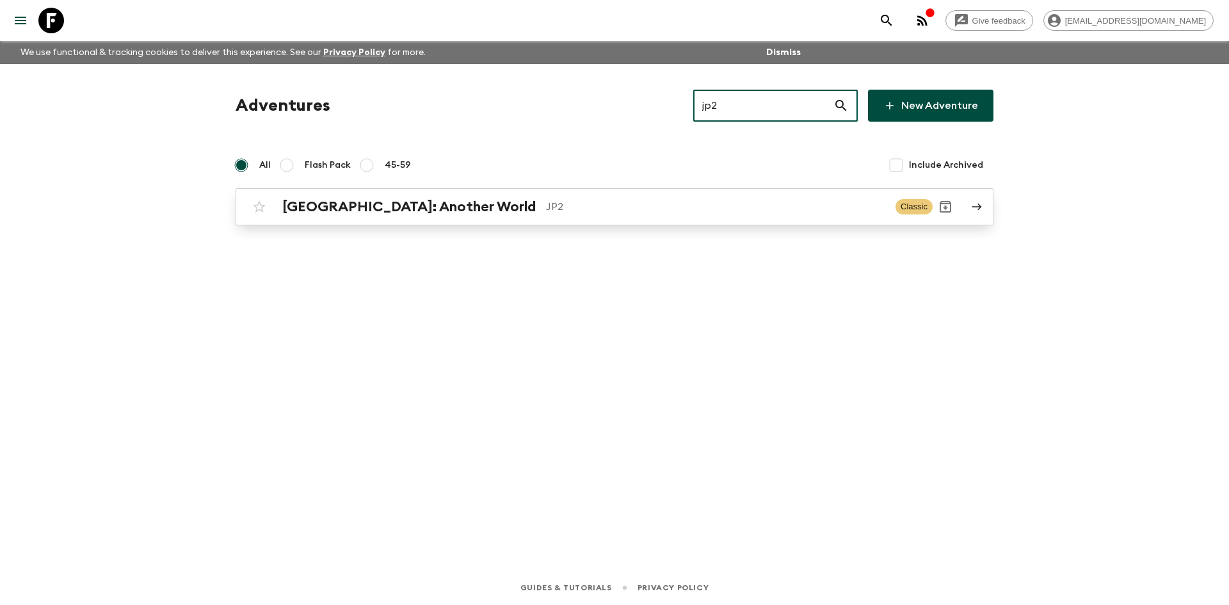
click at [433, 214] on div "[GEOGRAPHIC_DATA]: Another World JP2" at bounding box center [583, 206] width 603 height 17
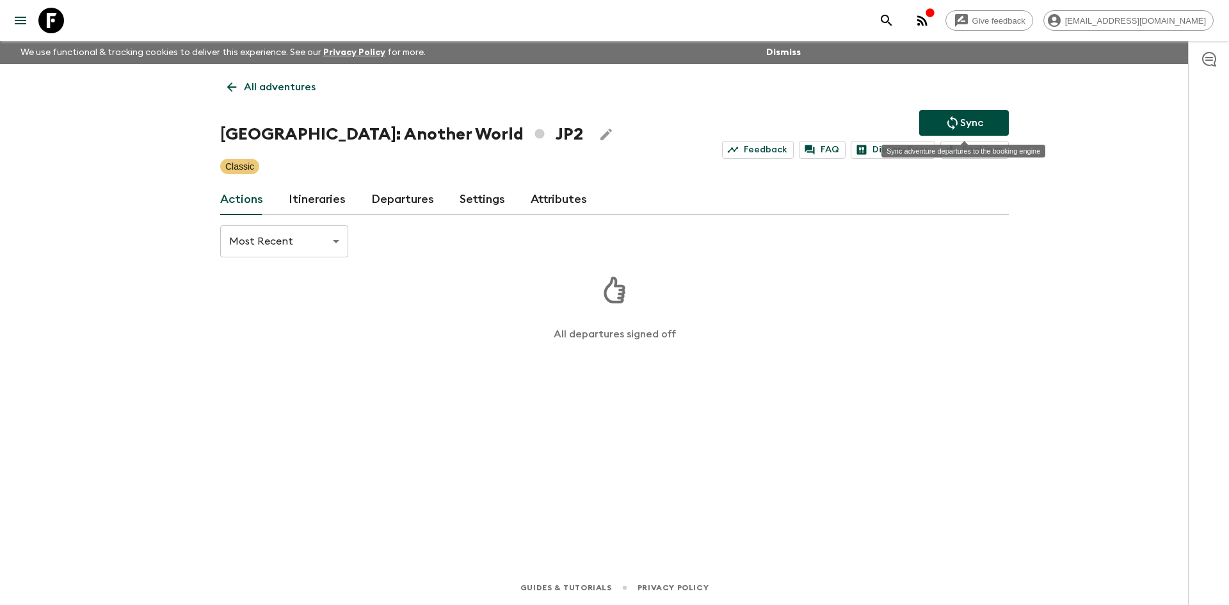
click at [991, 120] on button "Sync" at bounding box center [964, 123] width 90 height 26
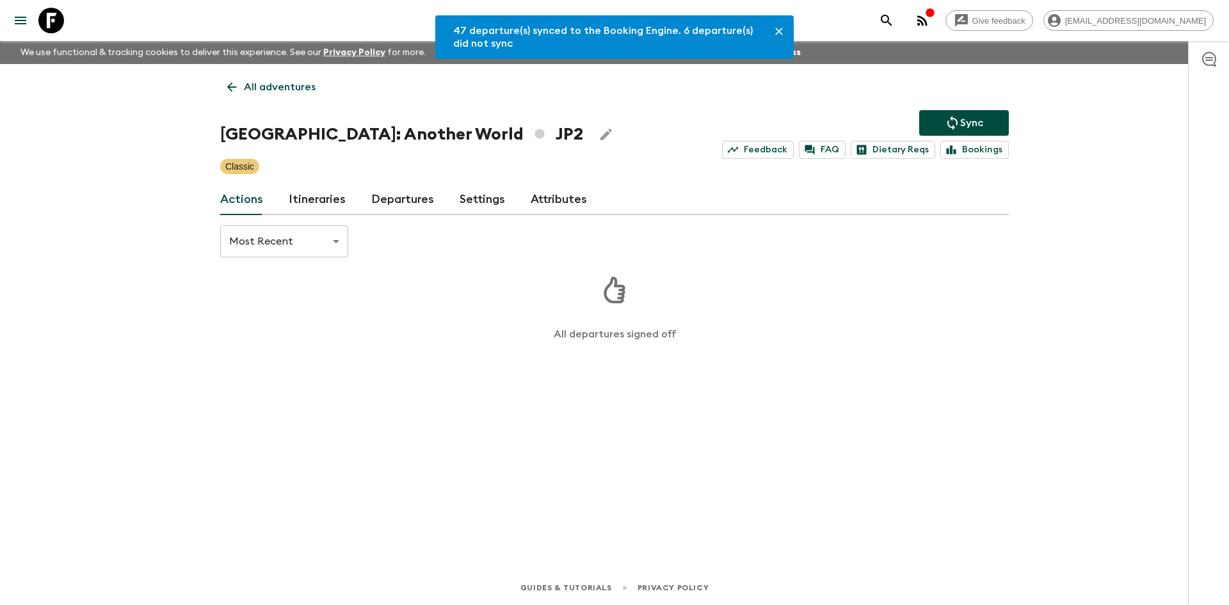
click at [412, 203] on link "Departures" at bounding box center [402, 199] width 63 height 31
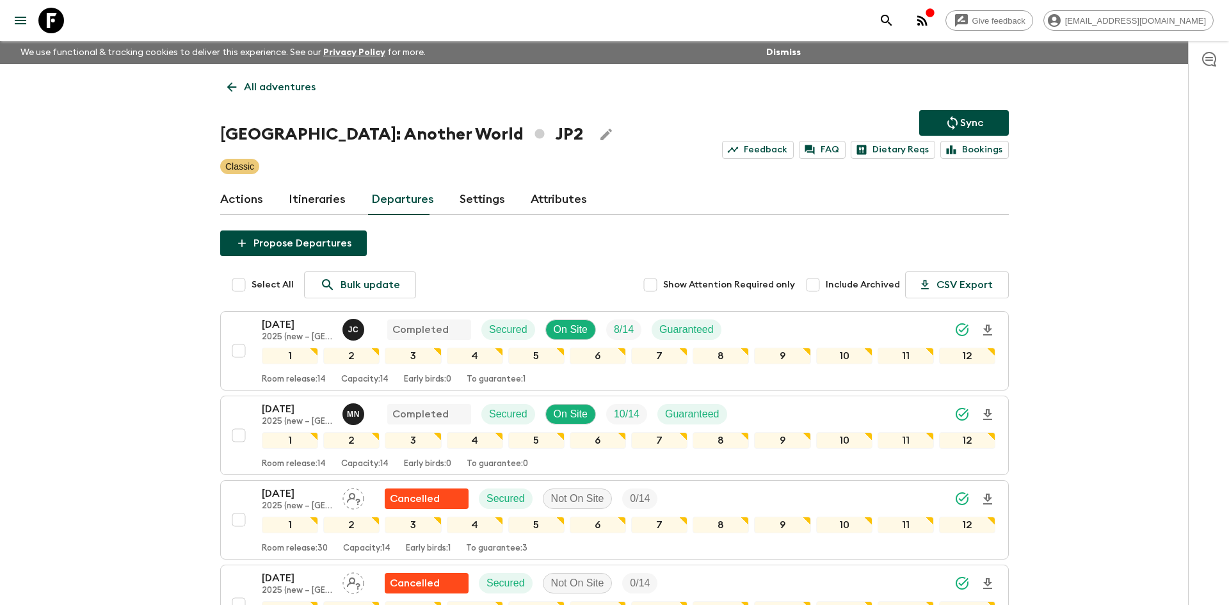
click at [257, 92] on p "All adventures" at bounding box center [280, 86] width 72 height 15
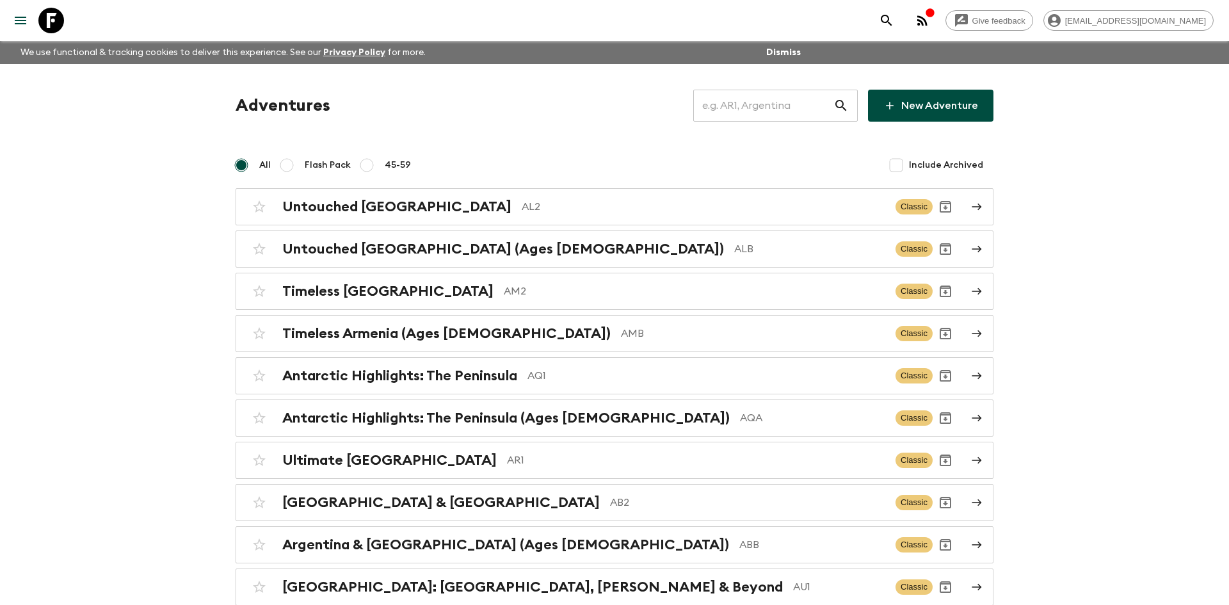
click at [728, 110] on input "text" at bounding box center [763, 106] width 140 height 36
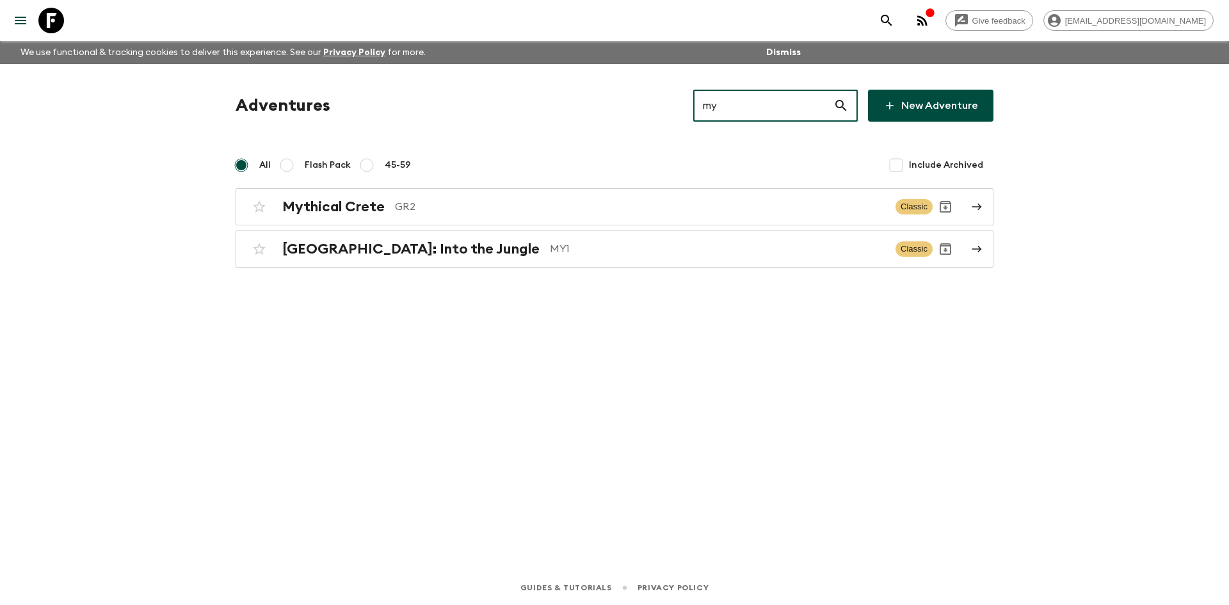
type input "my1"
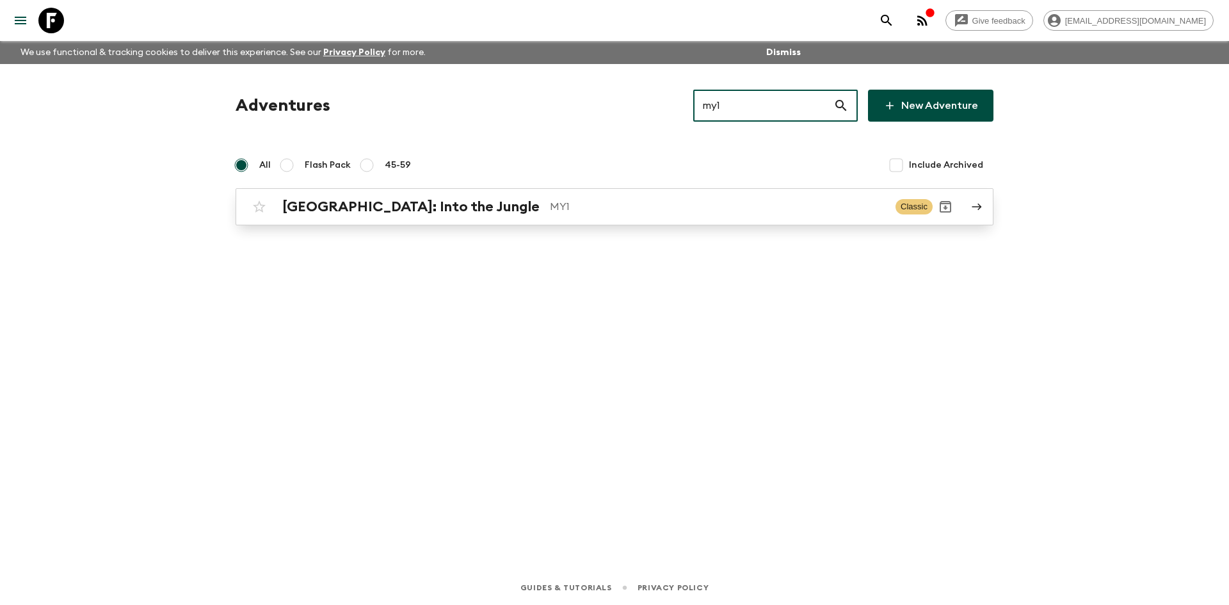
click at [534, 198] on div "[GEOGRAPHIC_DATA]: Into the Jungle MY1" at bounding box center [583, 206] width 603 height 17
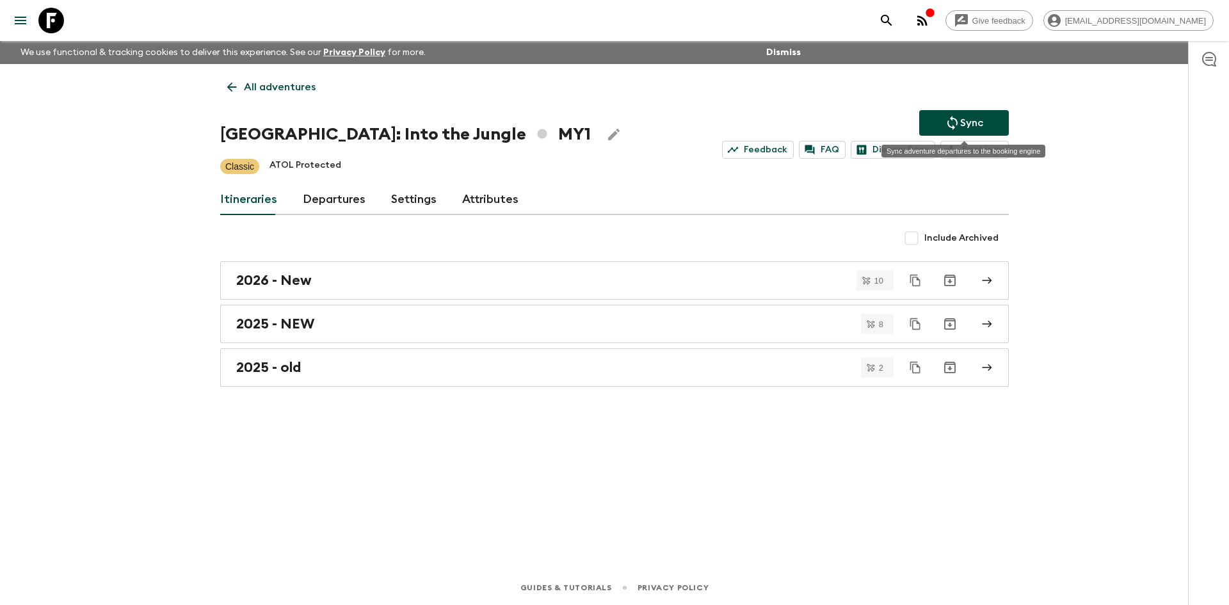
click at [961, 130] on p "Sync" at bounding box center [971, 122] width 23 height 15
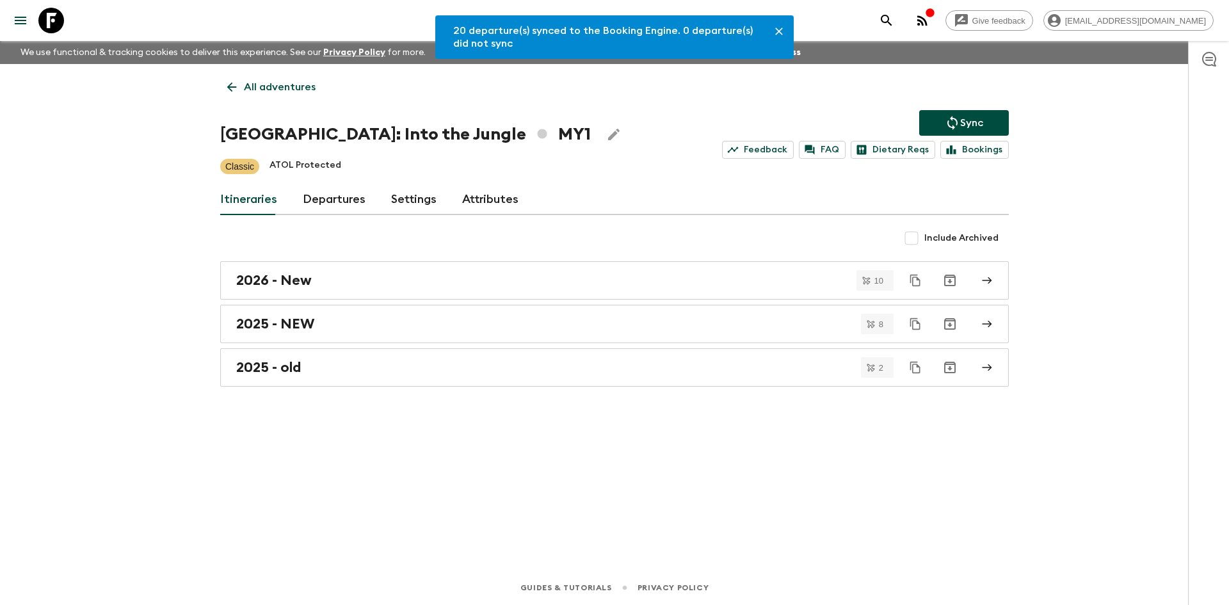
click at [354, 198] on link "Departures" at bounding box center [334, 199] width 63 height 31
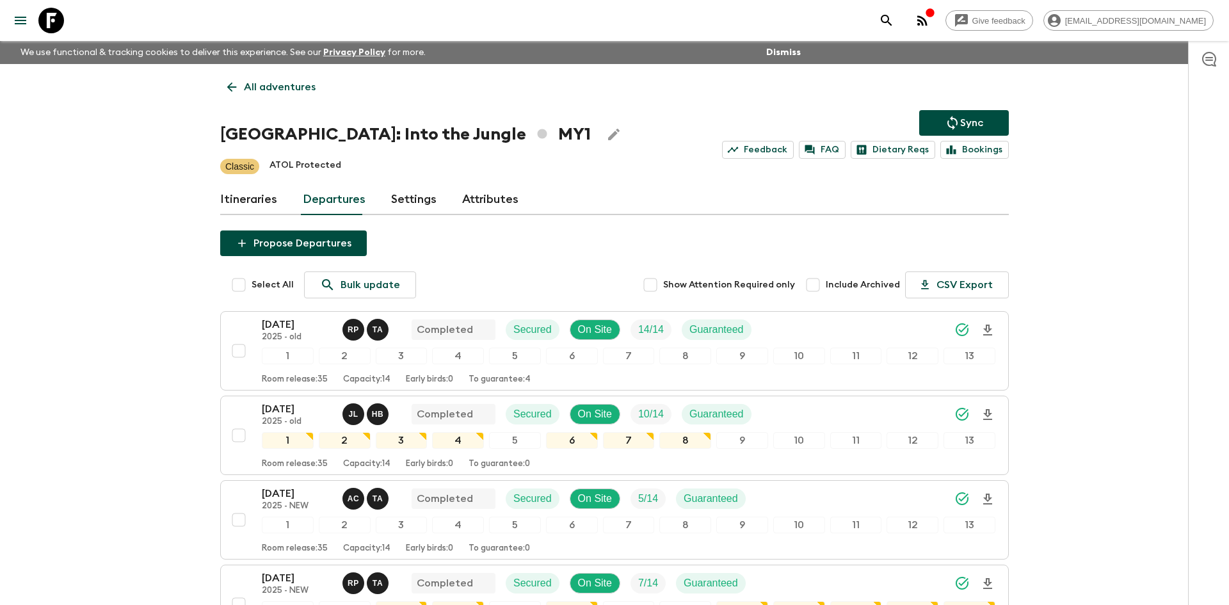
click at [303, 85] on p "All adventures" at bounding box center [280, 86] width 72 height 15
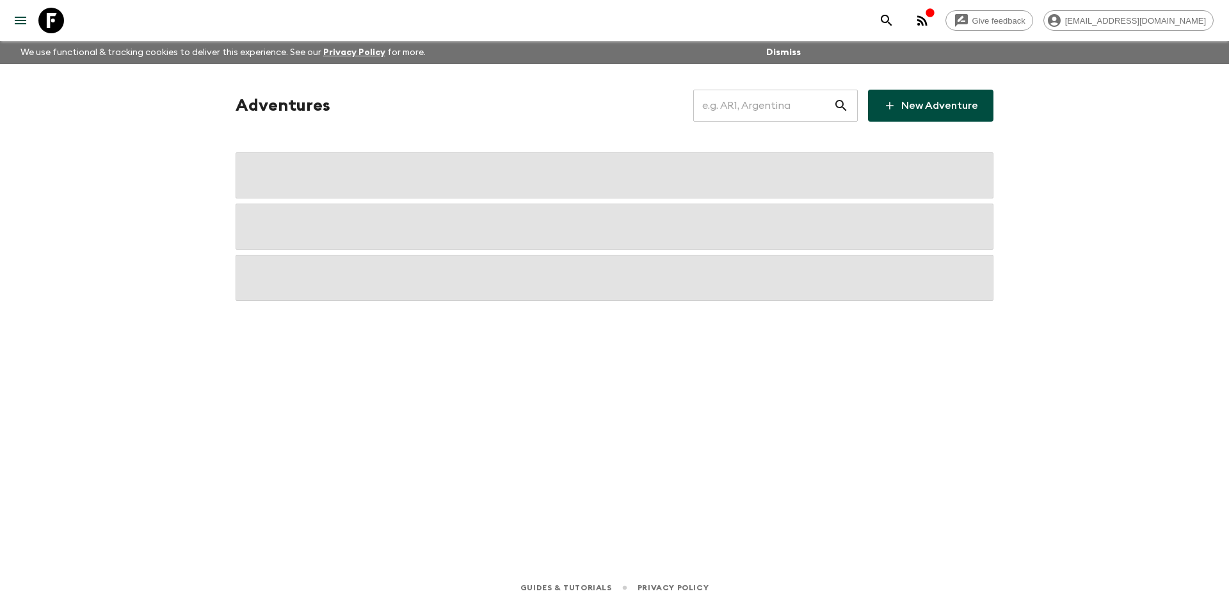
click at [747, 113] on input "text" at bounding box center [763, 106] width 140 height 36
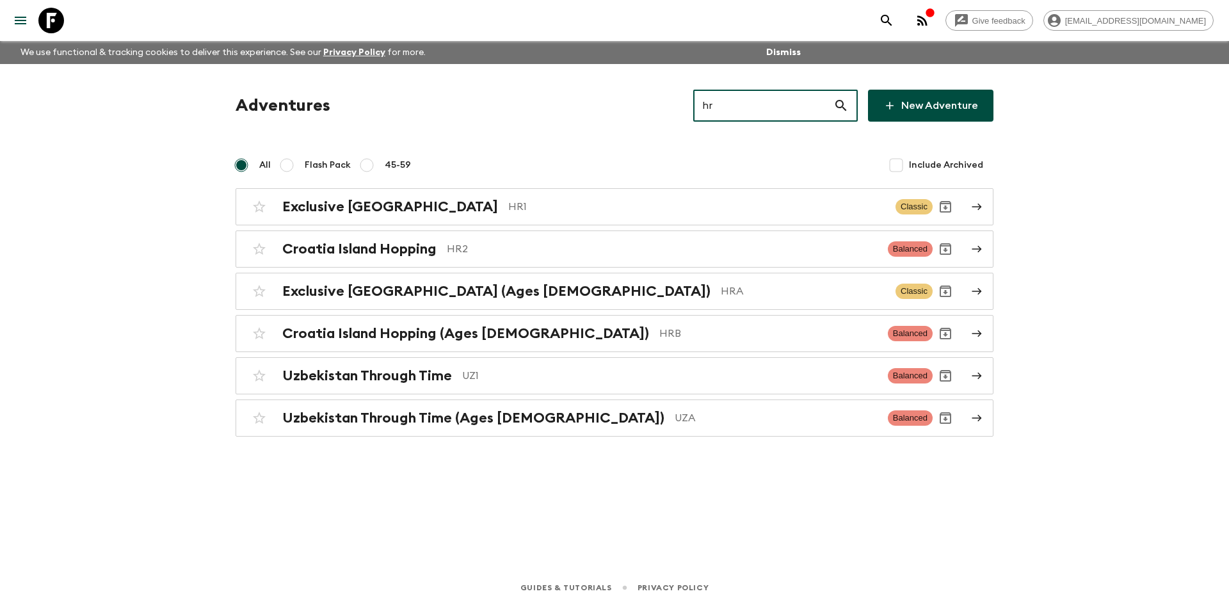
type input "hr1"
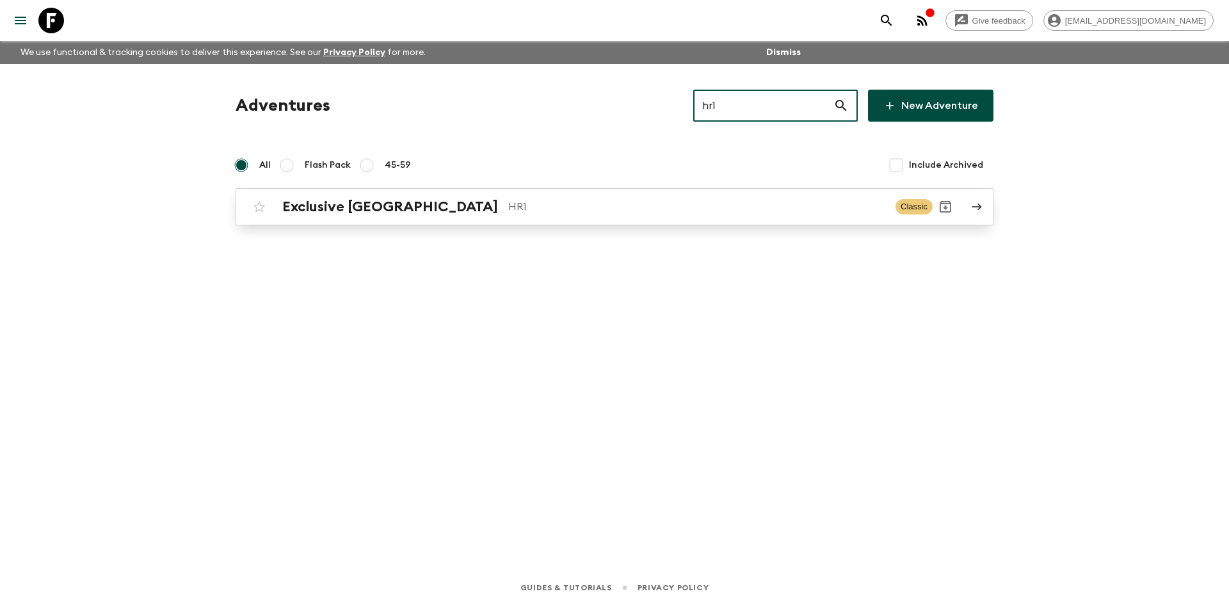
click at [508, 210] on p "HR1" at bounding box center [696, 206] width 377 height 15
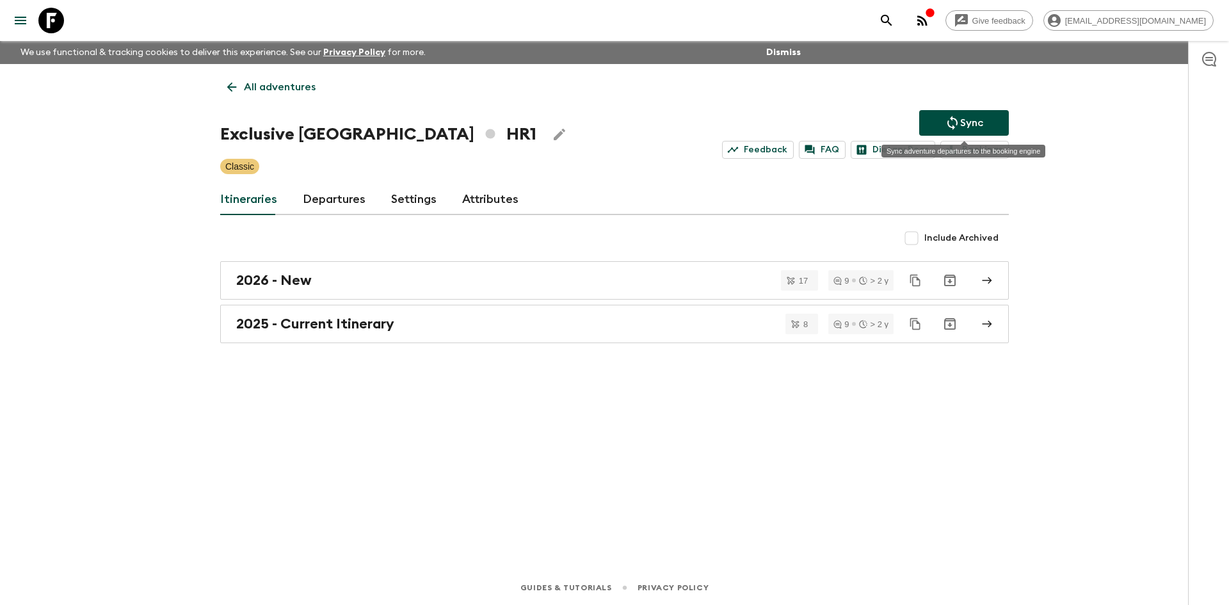
click at [981, 123] on p "Sync" at bounding box center [971, 122] width 23 height 15
click at [326, 321] on h2 "2025 - Current Itinerary" at bounding box center [315, 323] width 158 height 17
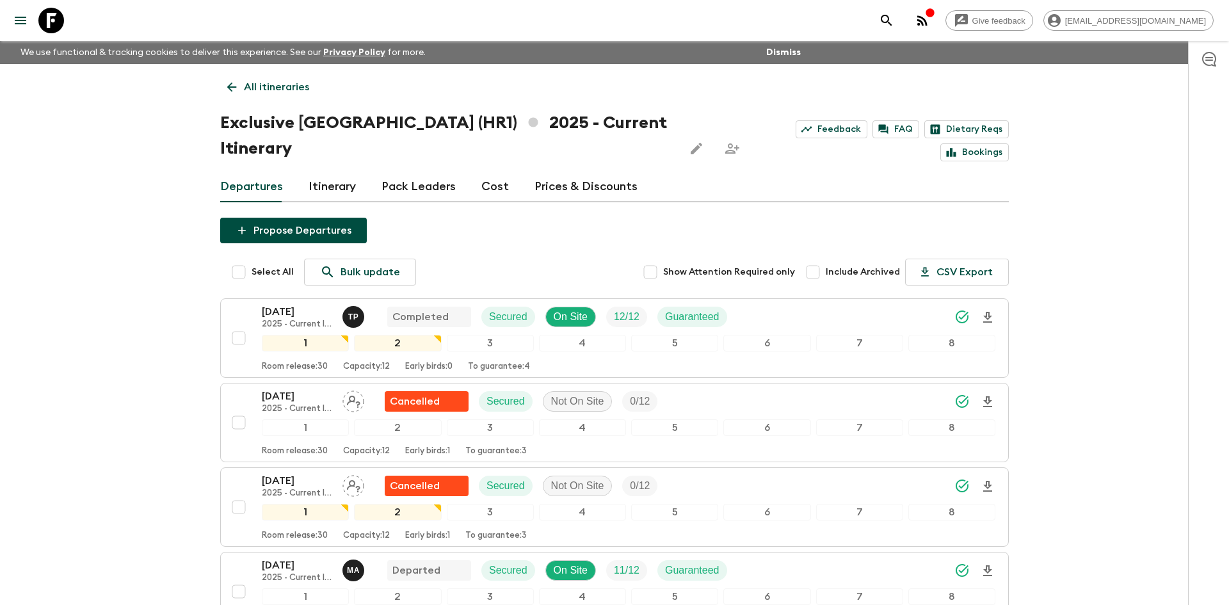
click at [57, 233] on div "Give feedback [EMAIL_ADDRESS][DOMAIN_NAME] We use functional & tracking cookies…" at bounding box center [614, 542] width 1229 height 1085
click at [290, 83] on p "All itineraries" at bounding box center [276, 86] width 65 height 15
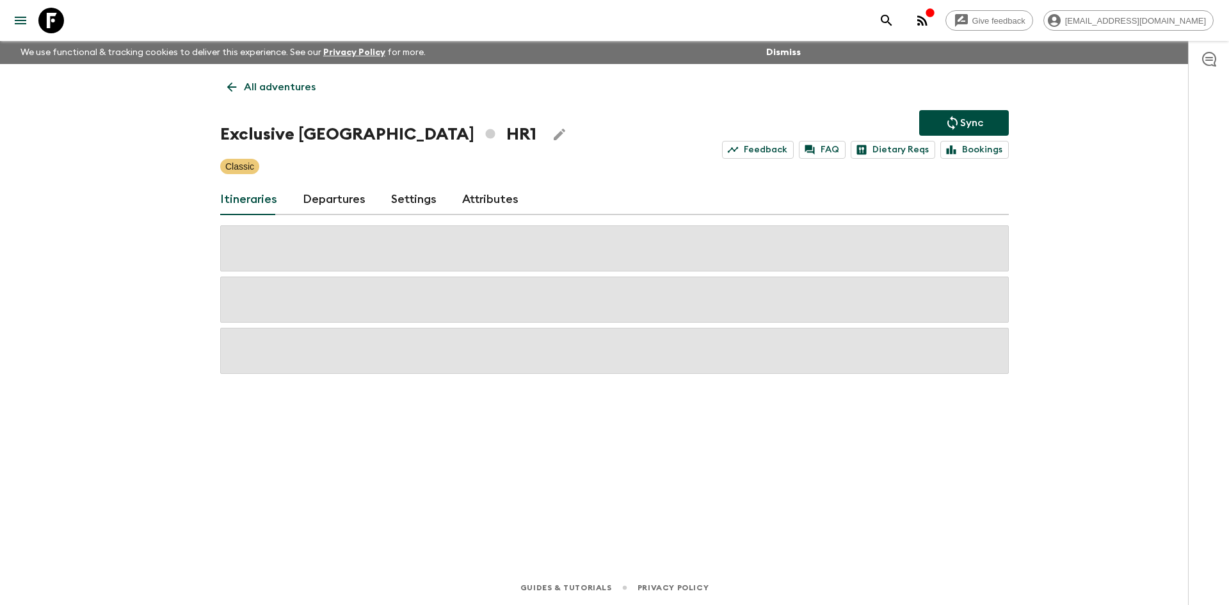
click at [290, 83] on p "All adventures" at bounding box center [280, 86] width 72 height 15
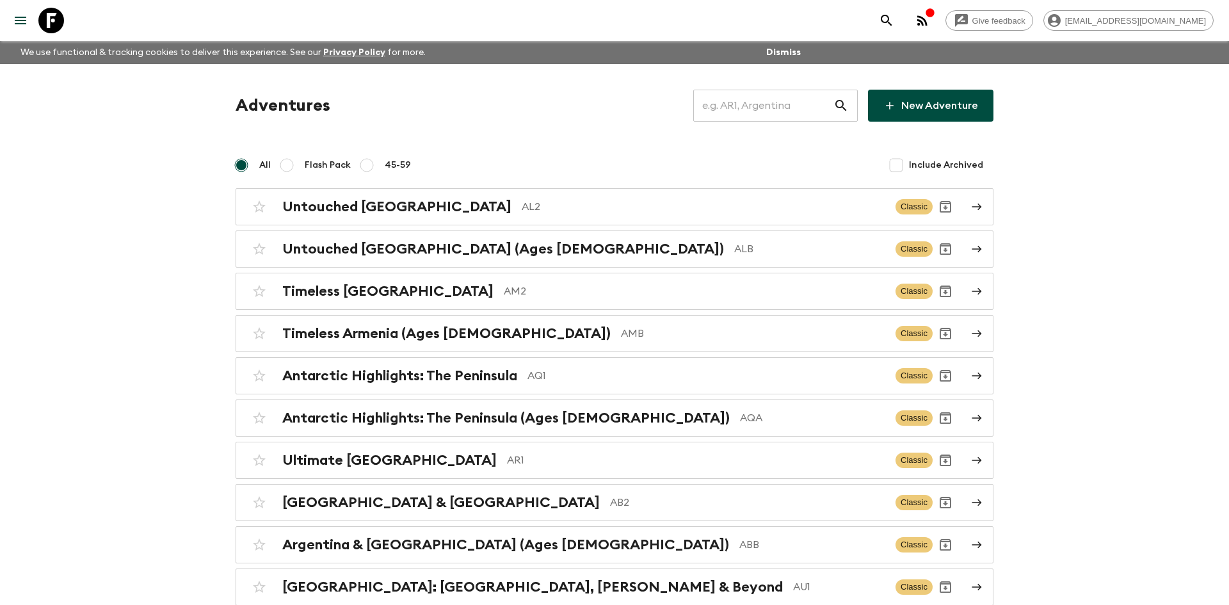
click at [763, 106] on input "text" at bounding box center [763, 106] width 140 height 36
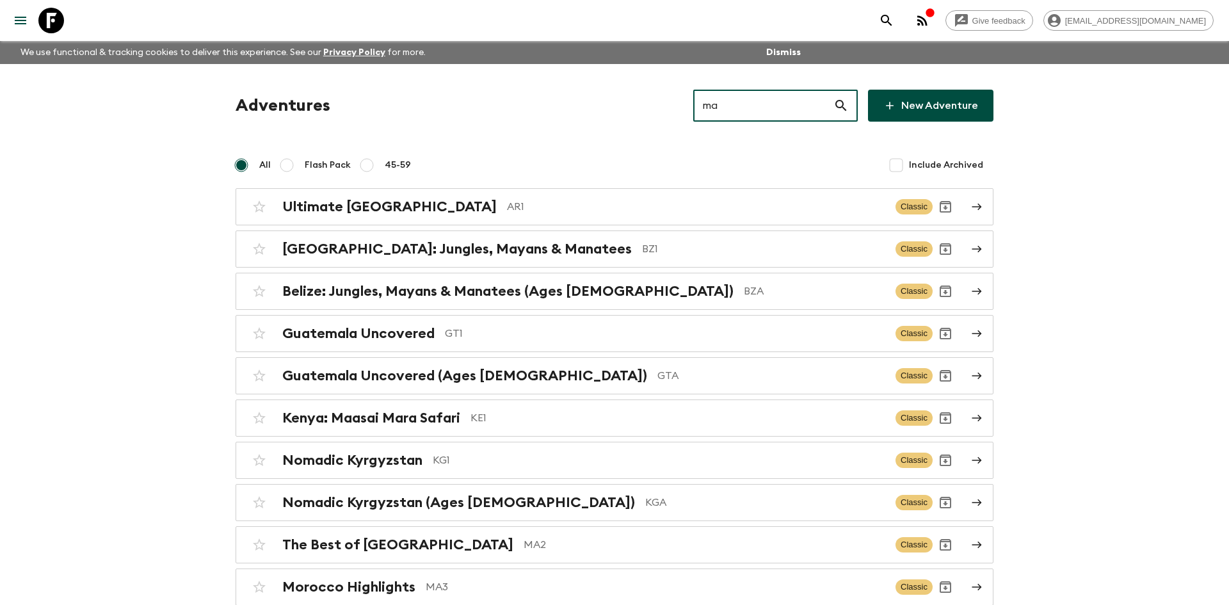
type input "ma2"
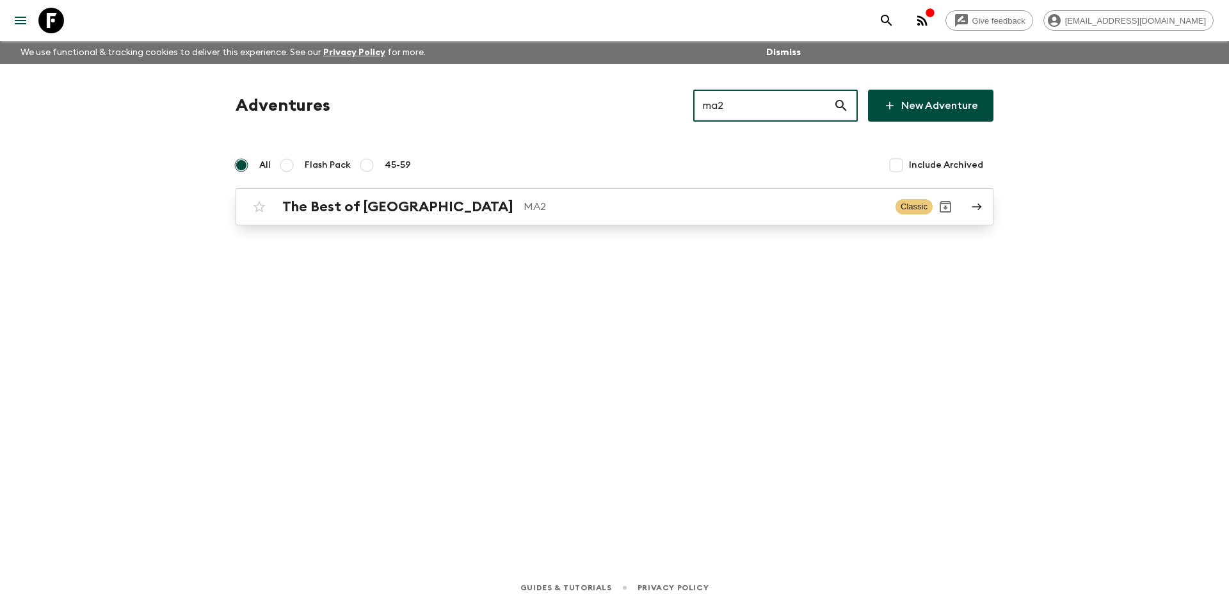
click at [615, 198] on div "The Best of [GEOGRAPHIC_DATA] MA2" at bounding box center [583, 206] width 603 height 17
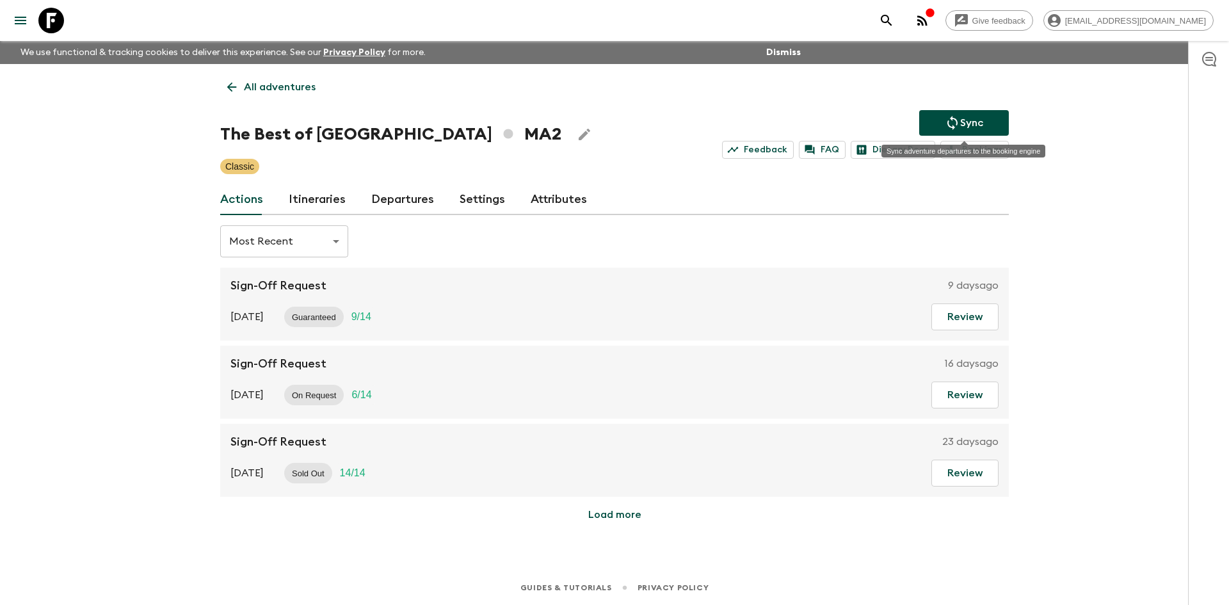
click at [975, 120] on p "Sync" at bounding box center [971, 122] width 23 height 15
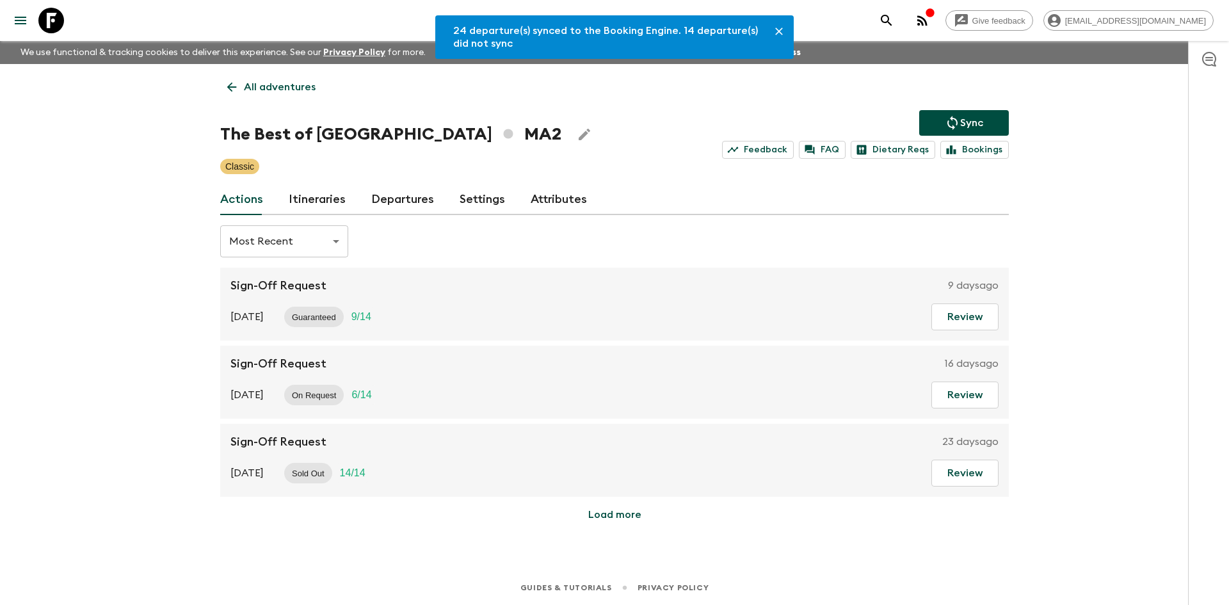
click at [390, 207] on link "Departures" at bounding box center [402, 199] width 63 height 31
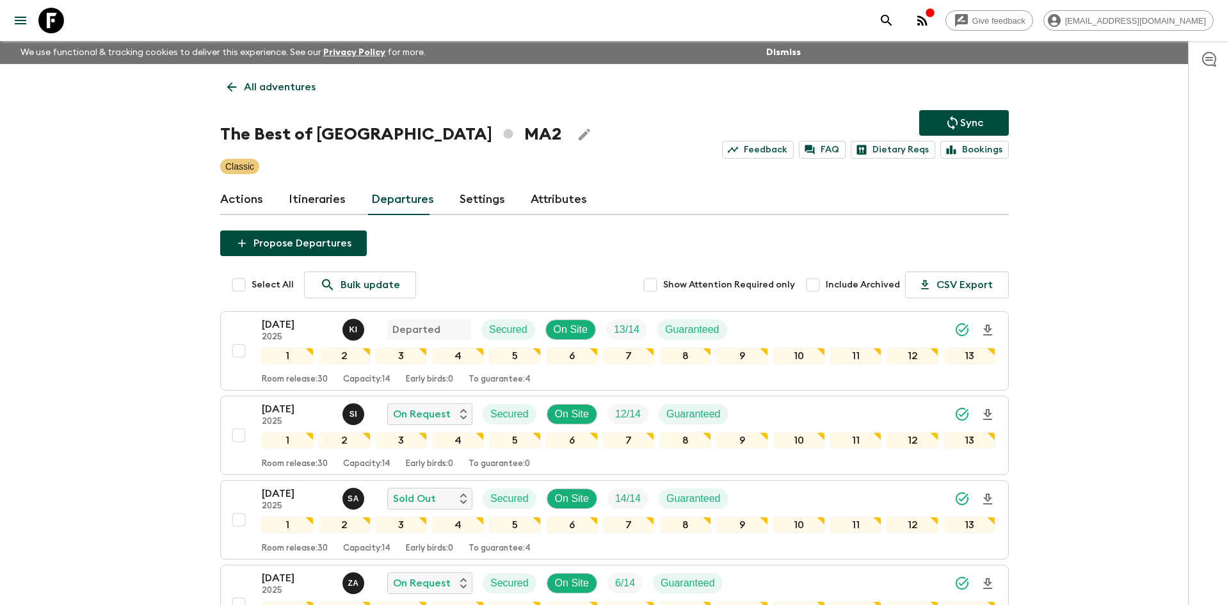
click at [289, 87] on p "All adventures" at bounding box center [280, 86] width 72 height 15
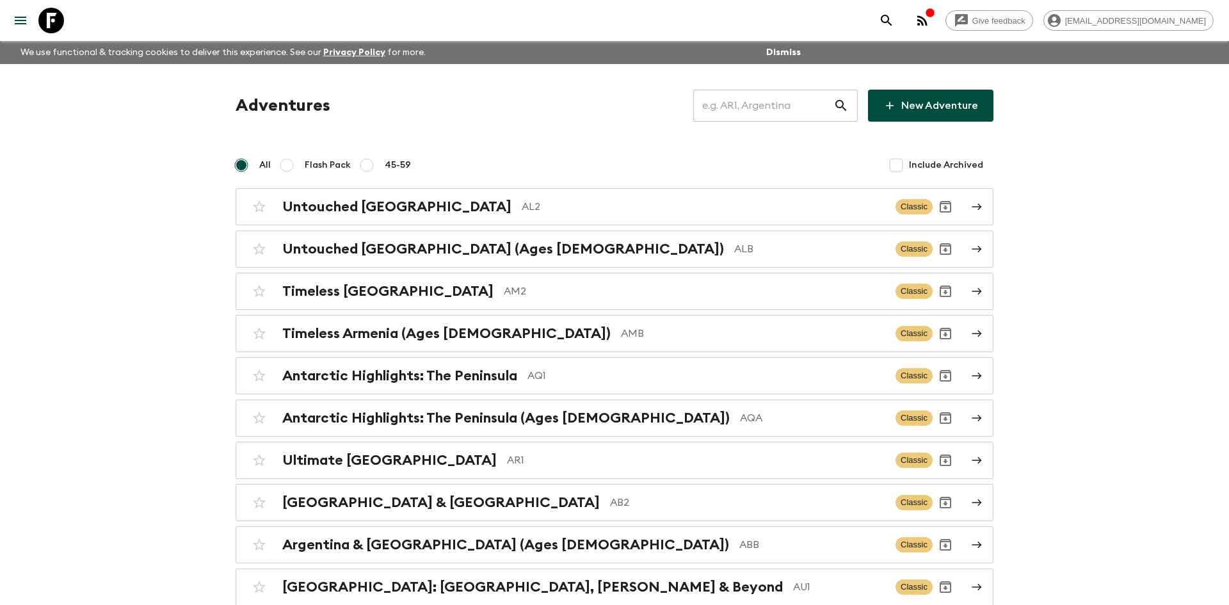
click at [726, 109] on input "text" at bounding box center [763, 106] width 140 height 36
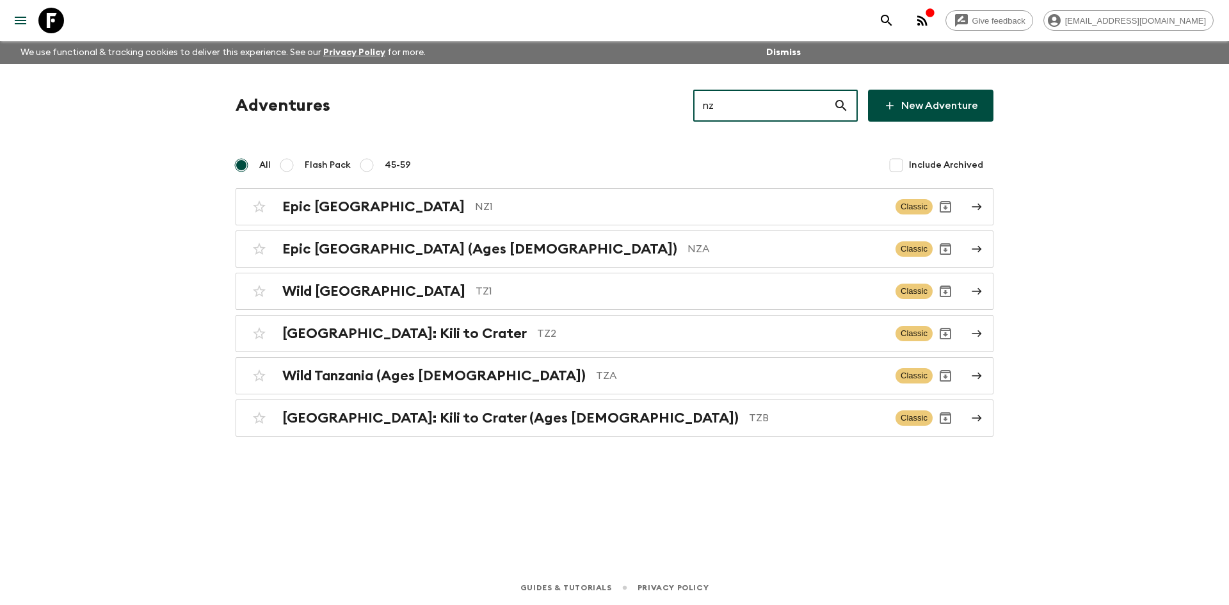
type input "nz1"
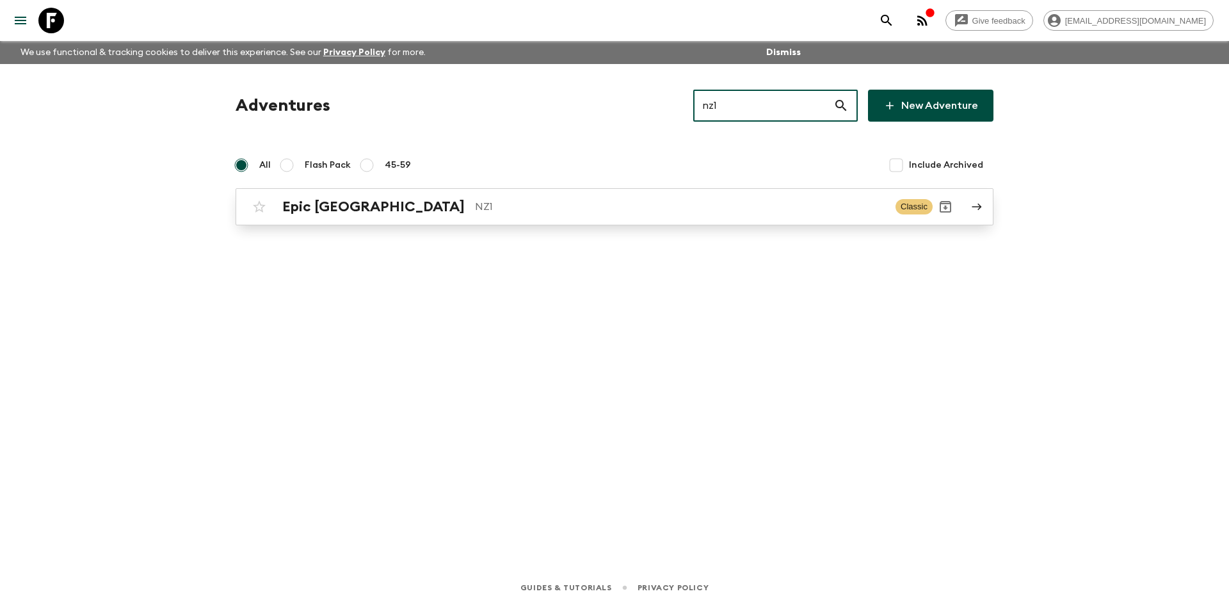
click at [403, 193] on link "Epic New Zealand NZ1 Classic" at bounding box center [614, 206] width 758 height 37
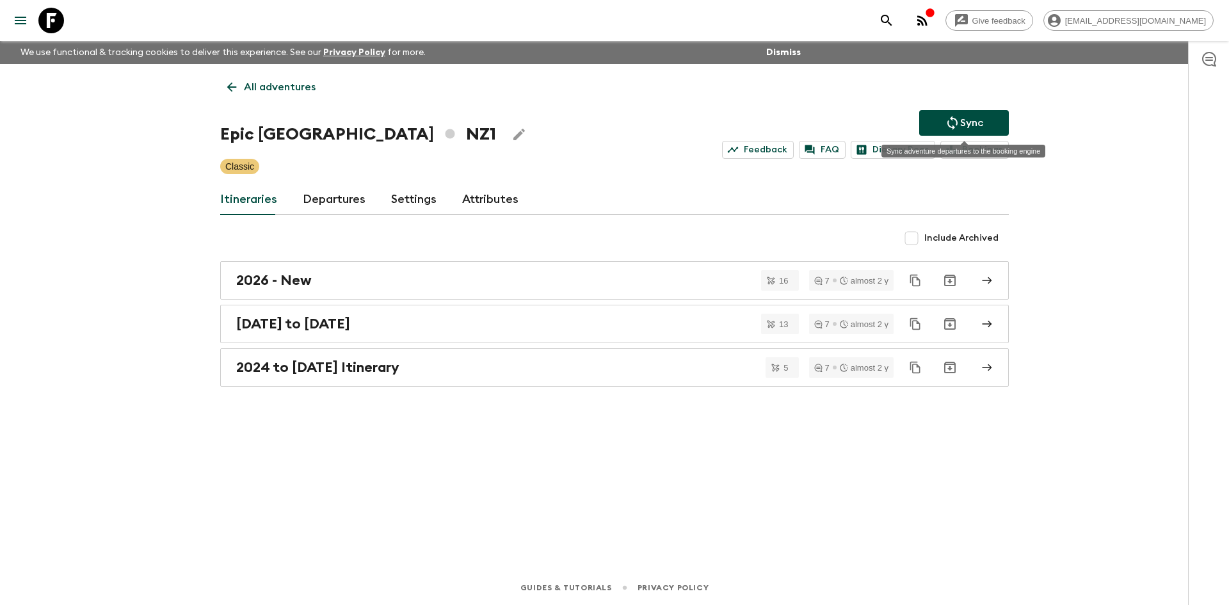
click at [957, 123] on icon "Sync adventure departures to the booking engine" at bounding box center [951, 122] width 15 height 15
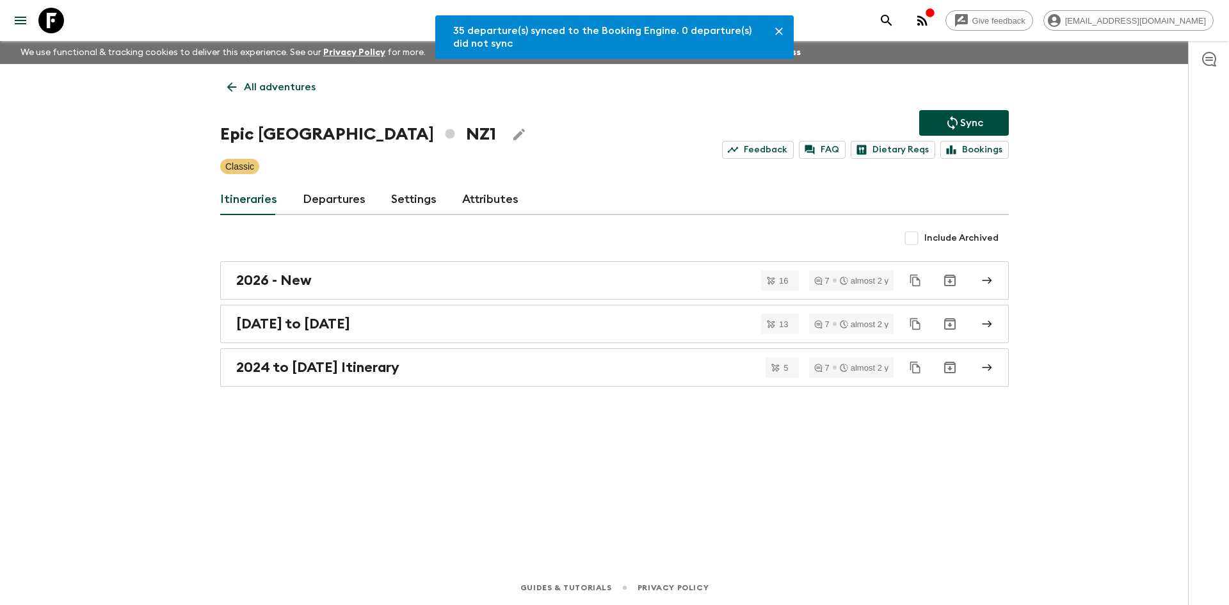
click at [323, 203] on link "Departures" at bounding box center [334, 199] width 63 height 31
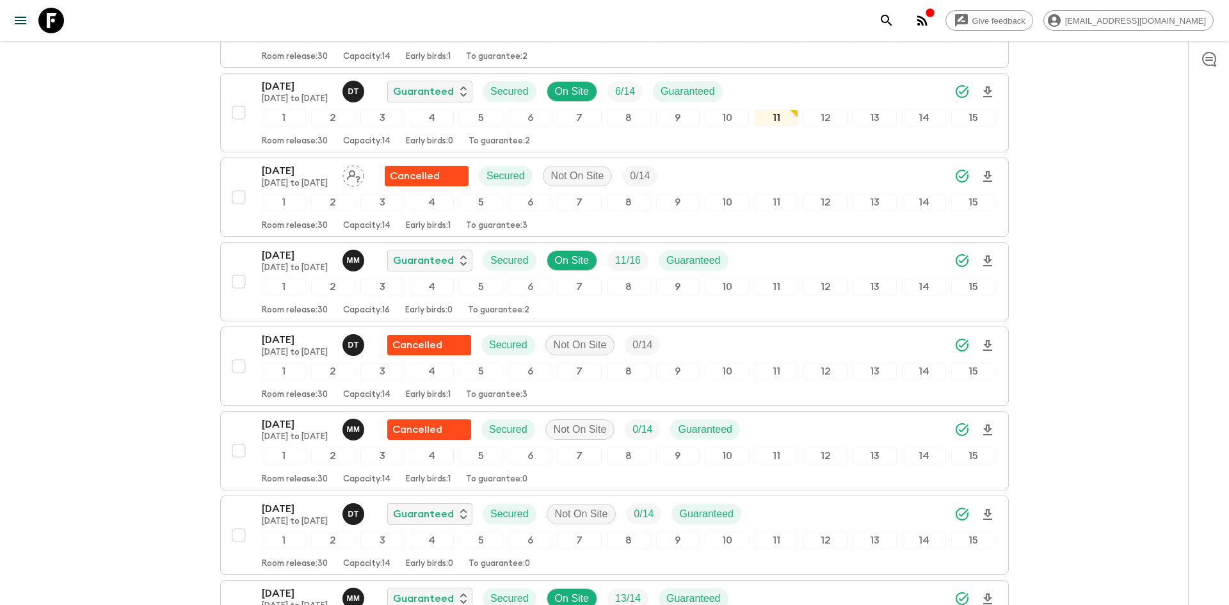
scroll to position [1156, 0]
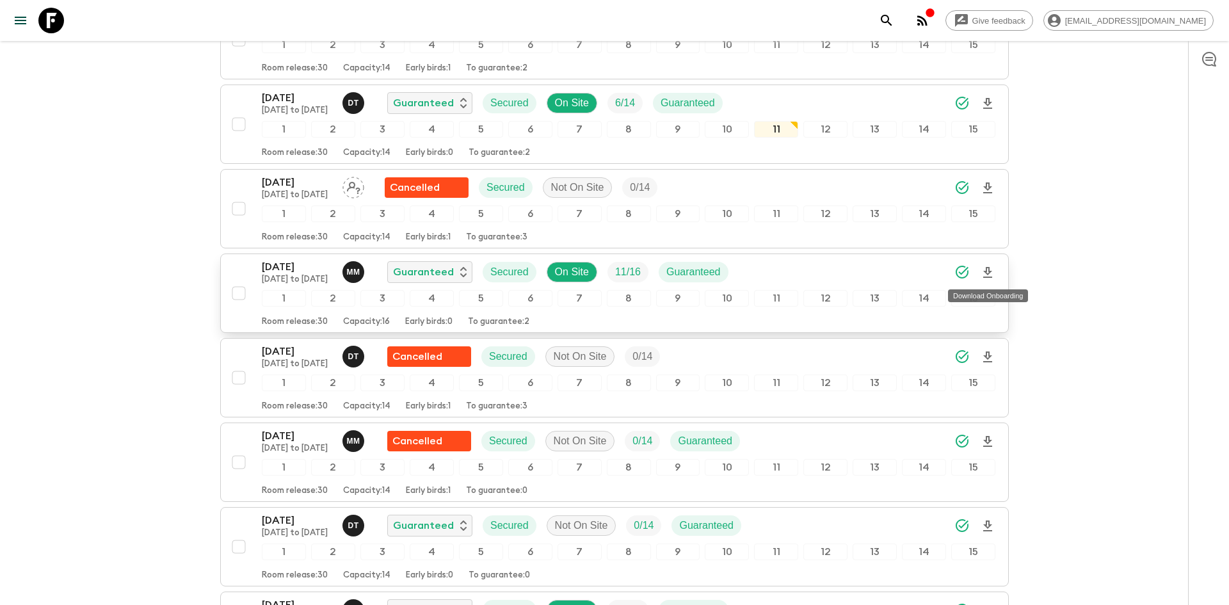
click at [984, 268] on icon "Download Onboarding" at bounding box center [987, 272] width 15 height 15
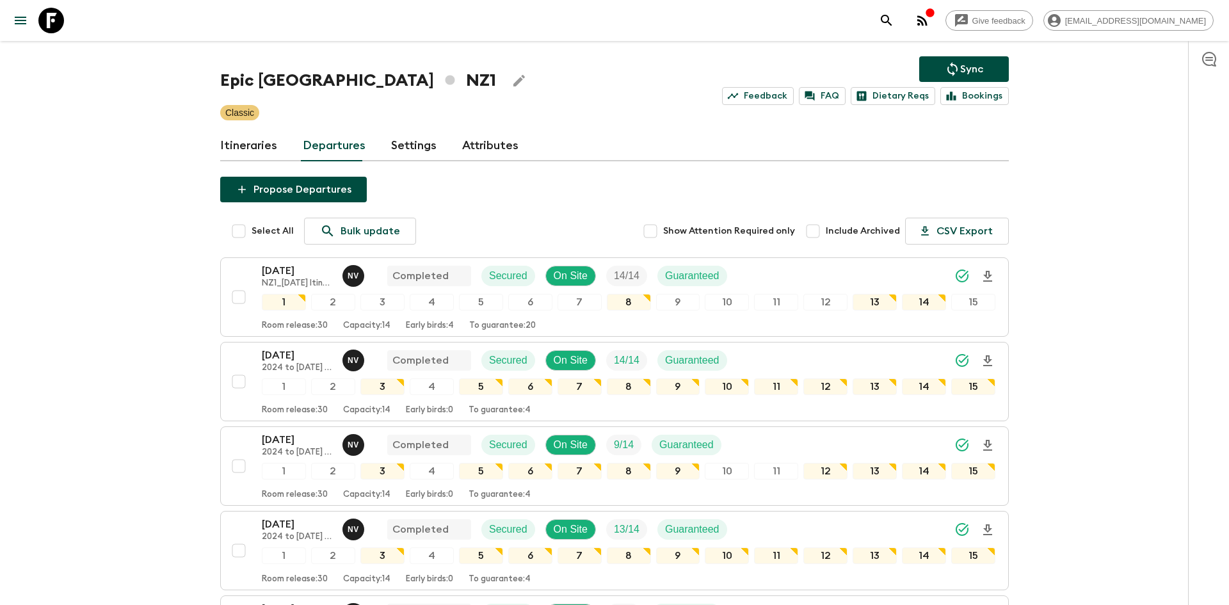
scroll to position [0, 0]
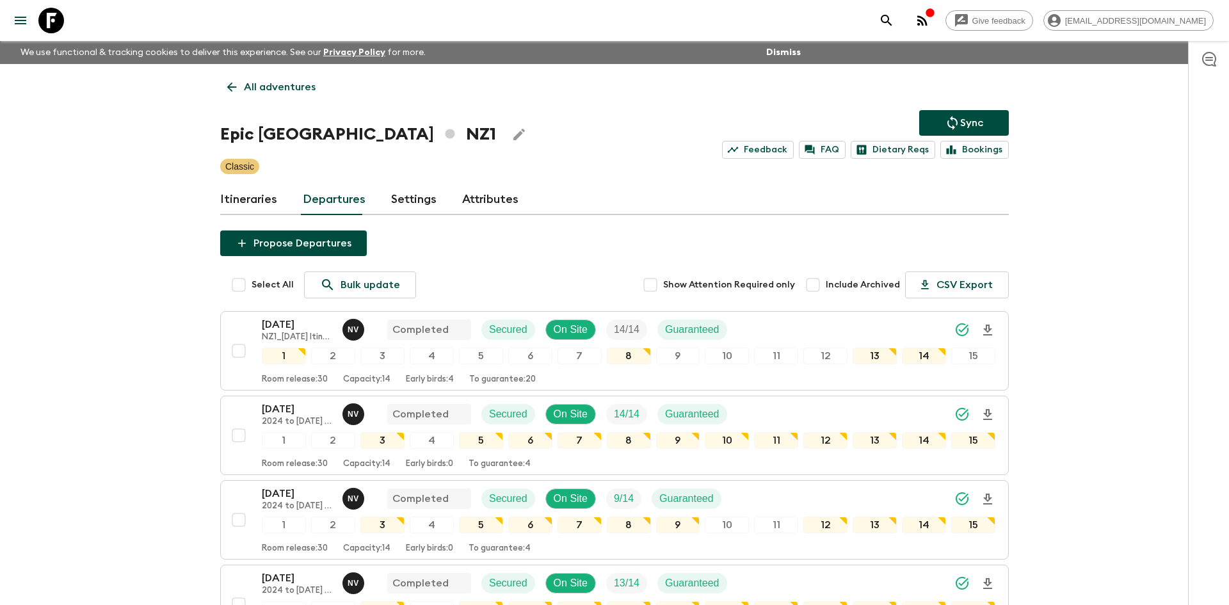
click at [281, 86] on p "All adventures" at bounding box center [280, 86] width 72 height 15
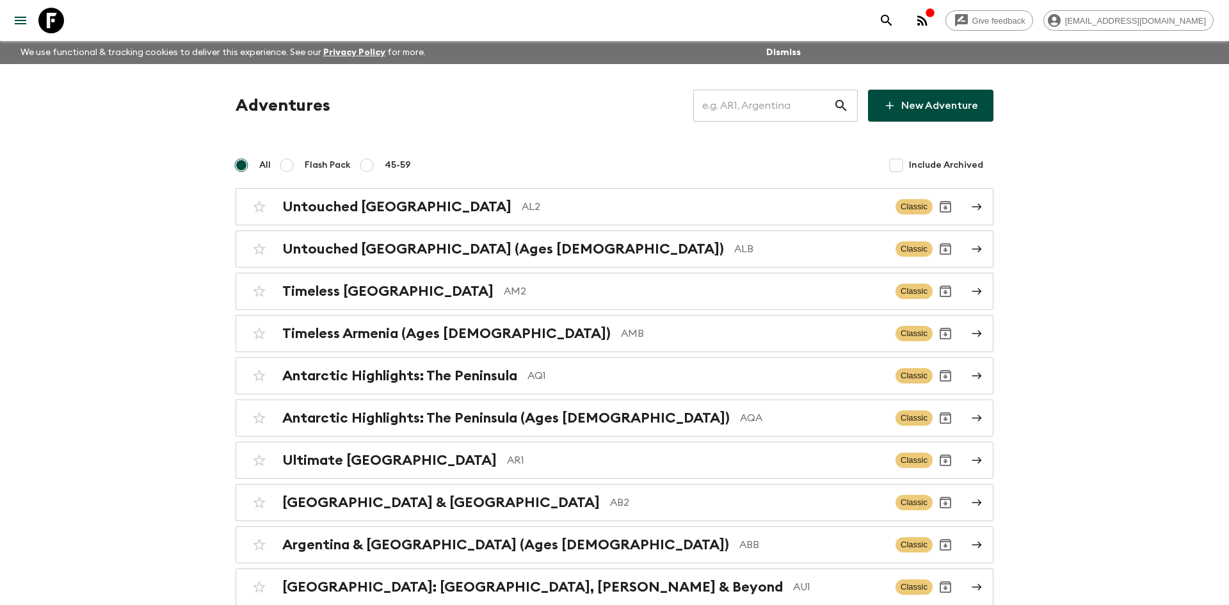
click at [724, 109] on input "text" at bounding box center [763, 106] width 140 height 36
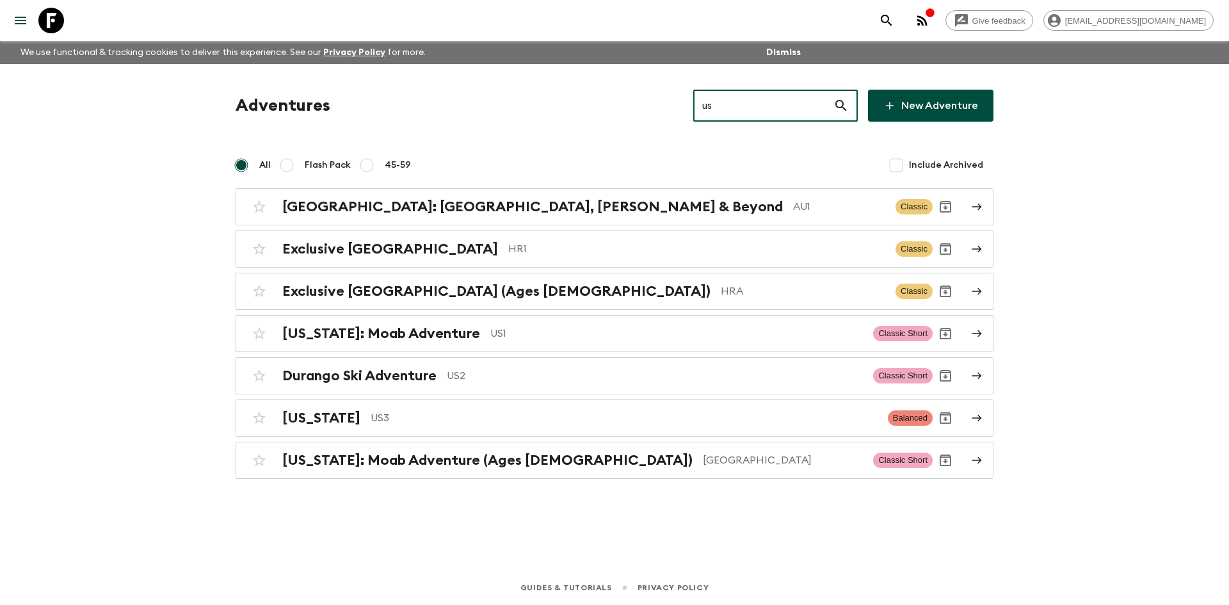
type input "us1"
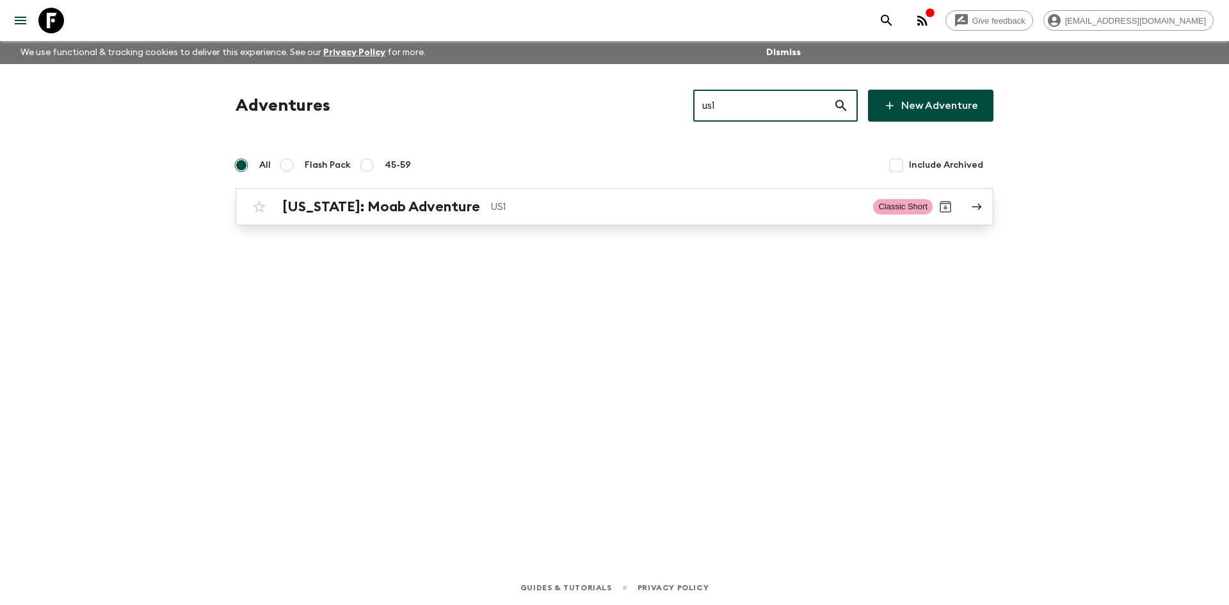
click at [452, 195] on div "[US_STATE]: Moab Adventure US1 Classic Short" at bounding box center [589, 207] width 686 height 26
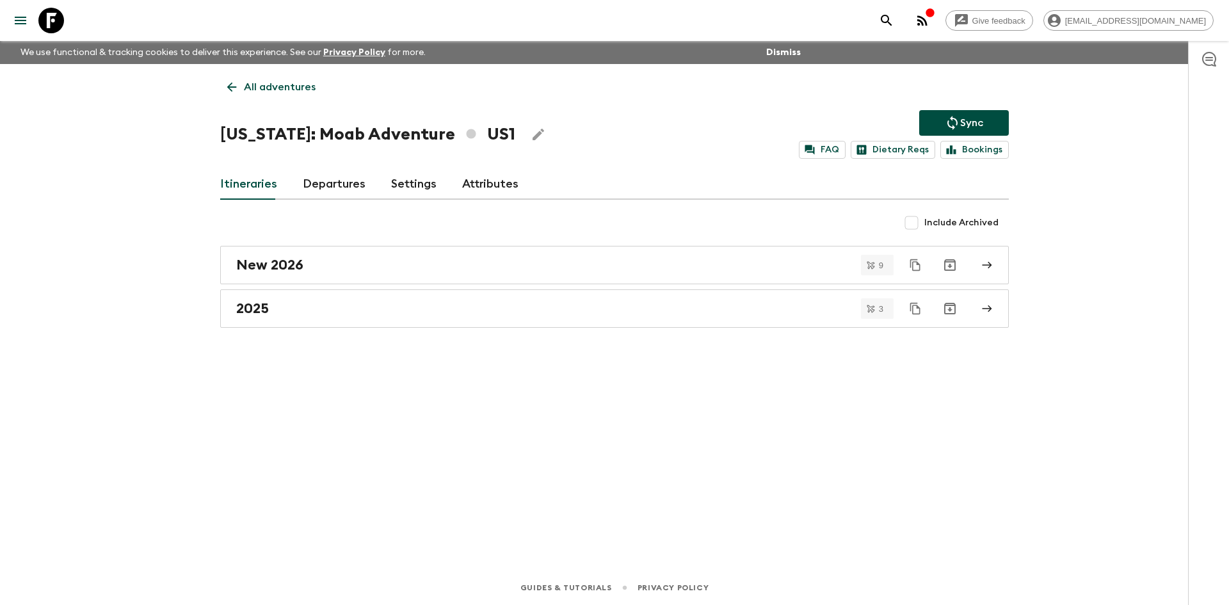
click at [964, 123] on p "Sync" at bounding box center [971, 122] width 23 height 15
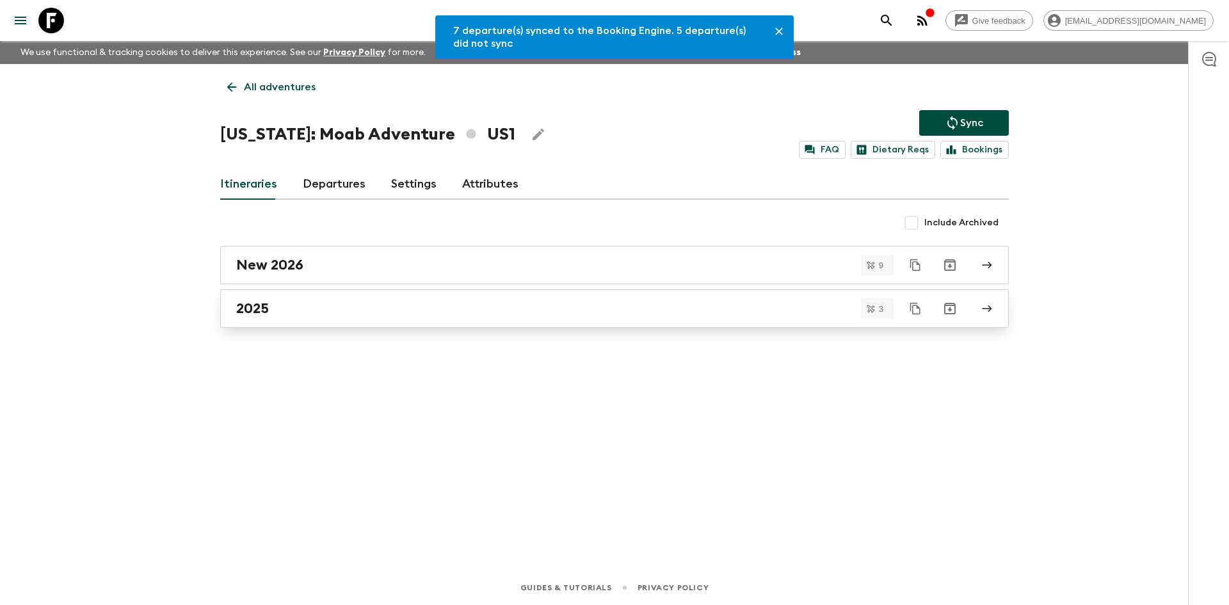
click at [248, 300] on h2 "2025" at bounding box center [252, 308] width 33 height 17
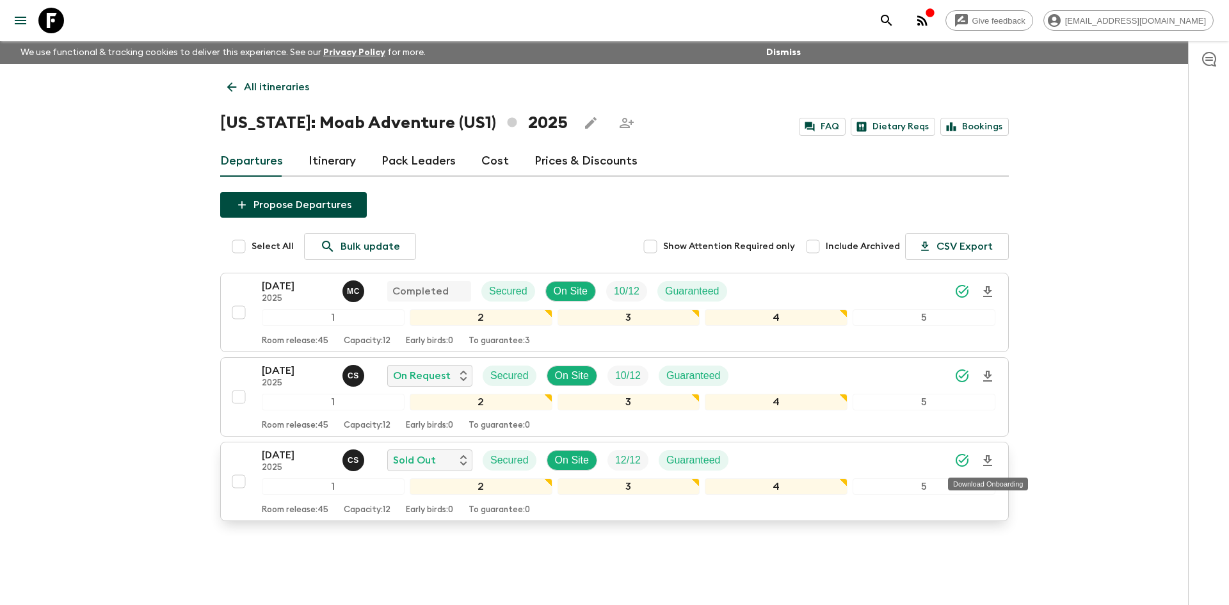
click at [989, 463] on icon "Download Onboarding" at bounding box center [987, 460] width 15 height 15
